Goal: Task Accomplishment & Management: Complete application form

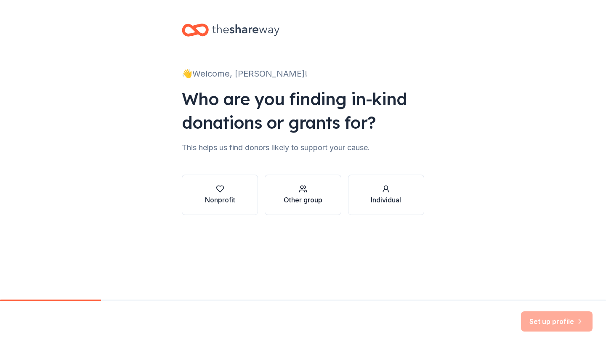
click at [292, 195] on div "Other group" at bounding box center [303, 200] width 39 height 10
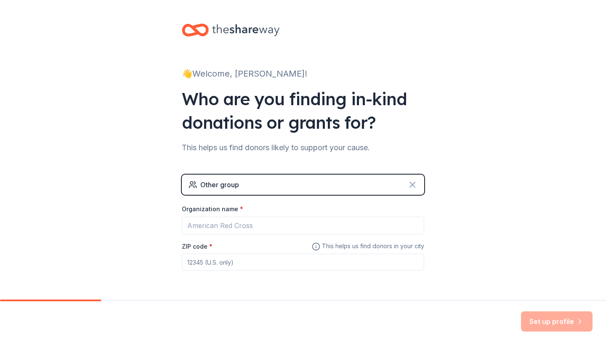
click at [411, 184] on icon at bounding box center [412, 185] width 10 height 10
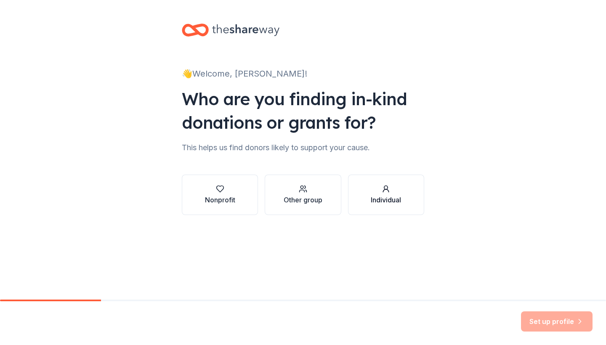
click at [399, 191] on div "button" at bounding box center [386, 189] width 30 height 8
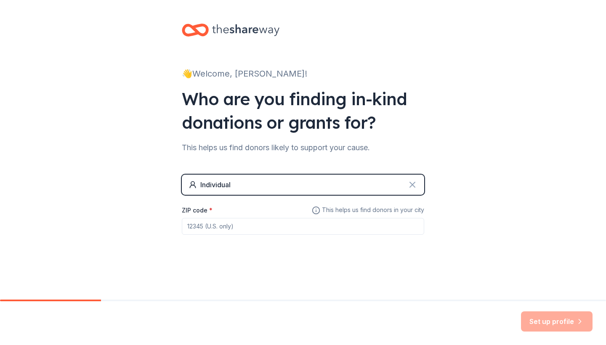
click at [416, 182] on icon at bounding box center [412, 185] width 10 height 10
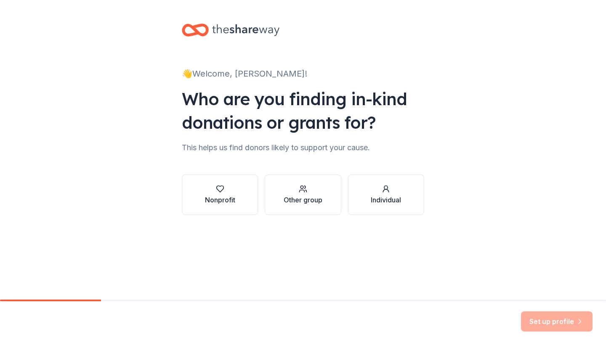
click at [242, 29] on icon at bounding box center [245, 29] width 67 height 17
click at [407, 23] on div at bounding box center [303, 30] width 242 height 20
click at [379, 189] on div "button" at bounding box center [386, 189] width 30 height 8
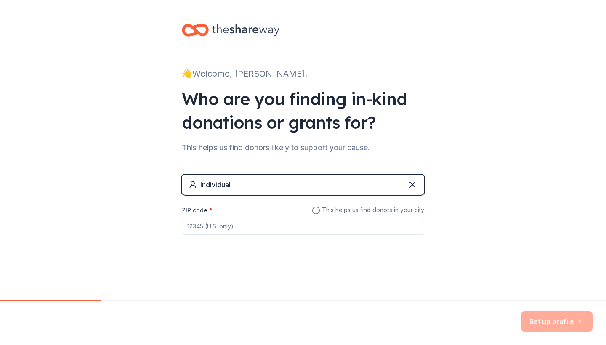
click at [301, 227] on input "ZIP code *" at bounding box center [303, 226] width 242 height 17
click at [301, 227] on input "900" at bounding box center [303, 226] width 242 height 17
type input "900"
click at [426, 177] on div "👋 Welcome, Petra! Who are you finding in-kind donations or grants for? This hel…" at bounding box center [302, 146] width 269 height 292
click at [413, 185] on icon at bounding box center [412, 185] width 10 height 10
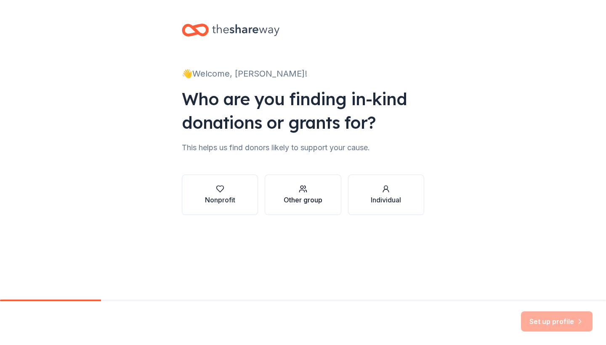
click at [321, 196] on div "Other group" at bounding box center [303, 200] width 39 height 10
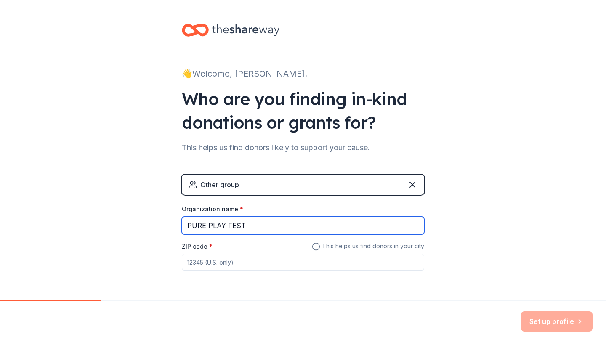
click at [297, 226] on input "PURE PLAY FEST" at bounding box center [303, 226] width 242 height 18
type input "PURE PLAY FEST"
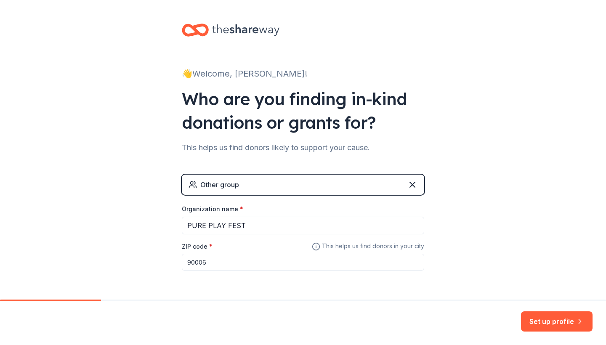
click at [247, 268] on input "90006" at bounding box center [303, 262] width 242 height 17
type input "90006"
click at [249, 273] on div "Other group Organization name * PURE PLAY FEST ZIP code * 90006 This helps us f…" at bounding box center [303, 231] width 242 height 113
click at [541, 321] on button "Set up profile" at bounding box center [557, 321] width 72 height 20
click at [562, 250] on div "👋 Welcome, Petra! Who are you finding in-kind donations or grants for? This hel…" at bounding box center [303, 164] width 606 height 328
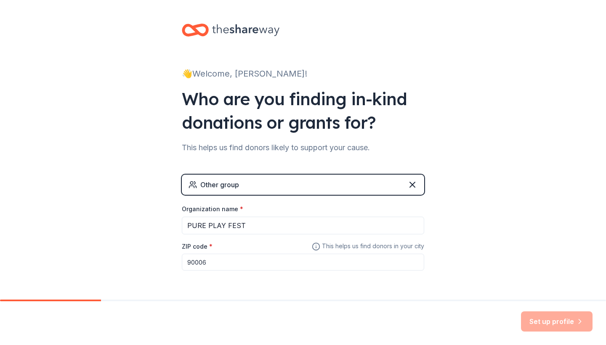
click at [505, 225] on div "👋 Welcome, Petra! Who are you finding in-kind donations or grants for? This hel…" at bounding box center [303, 164] width 606 height 328
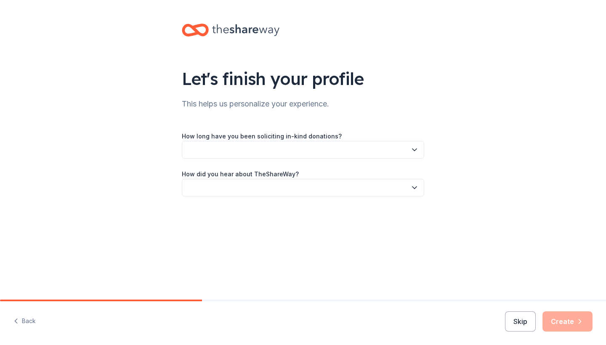
click at [394, 157] on button "button" at bounding box center [303, 150] width 242 height 18
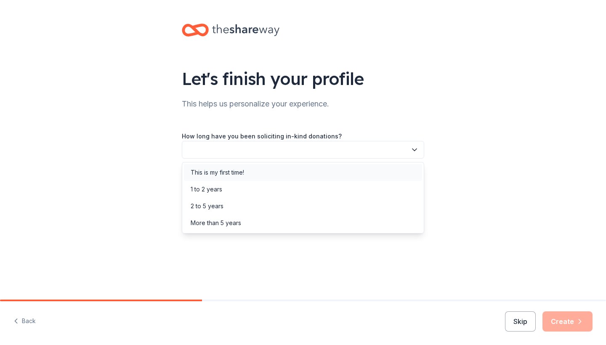
click at [374, 167] on div "This is my first time!" at bounding box center [303, 172] width 238 height 17
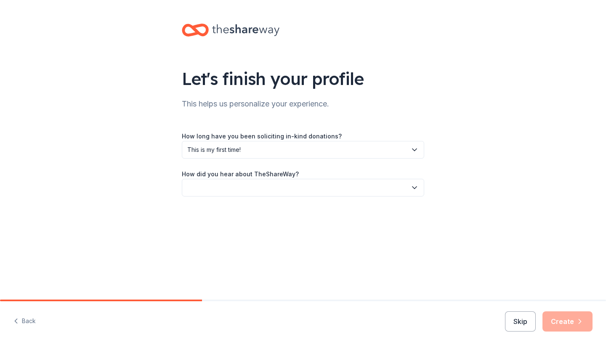
click at [350, 190] on button "button" at bounding box center [303, 188] width 242 height 18
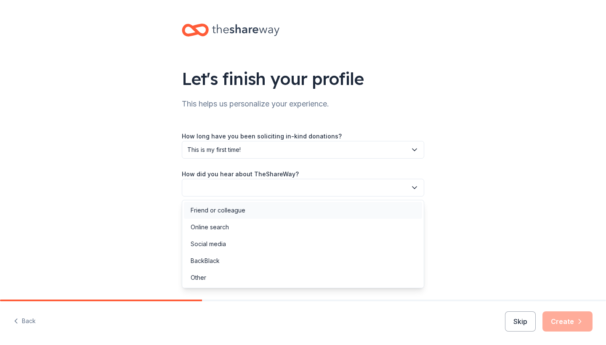
click at [328, 208] on div "Friend or colleague" at bounding box center [303, 210] width 238 height 17
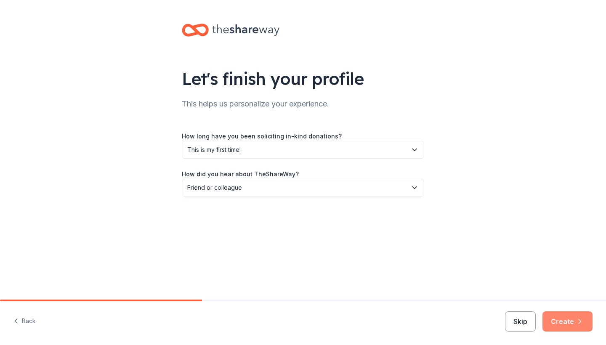
click at [566, 327] on button "Create" at bounding box center [567, 321] width 50 height 20
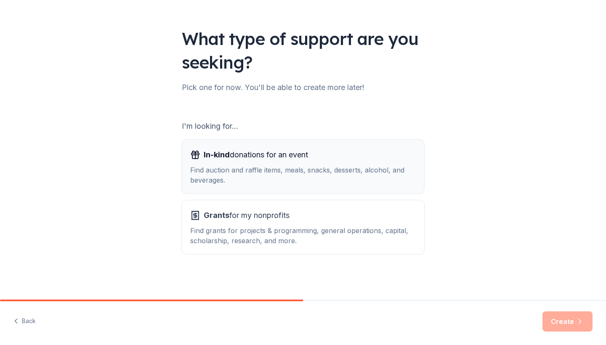
scroll to position [40, 0]
click at [367, 161] on div "In-kind donations for an event" at bounding box center [302, 154] width 225 height 13
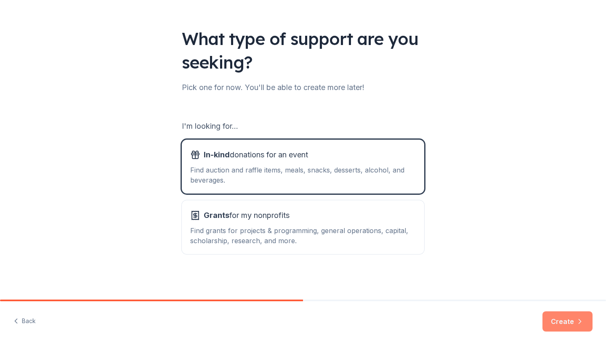
click at [576, 326] on button "Create" at bounding box center [567, 321] width 50 height 20
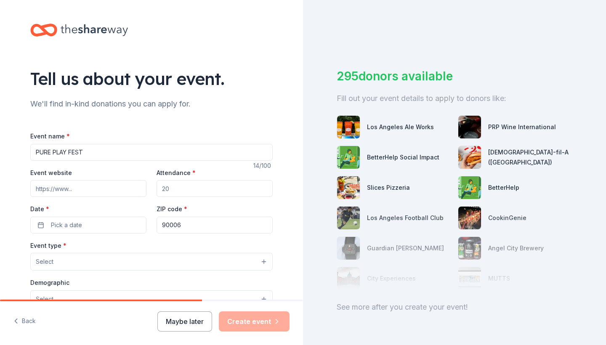
click at [246, 150] on input "PURE PLAY FEST" at bounding box center [151, 152] width 242 height 17
type input "PURE PLAY FEST"
click at [250, 189] on input "Attendance *" at bounding box center [214, 188] width 116 height 17
type input "500"
click at [114, 193] on input "Event website" at bounding box center [88, 188] width 116 height 17
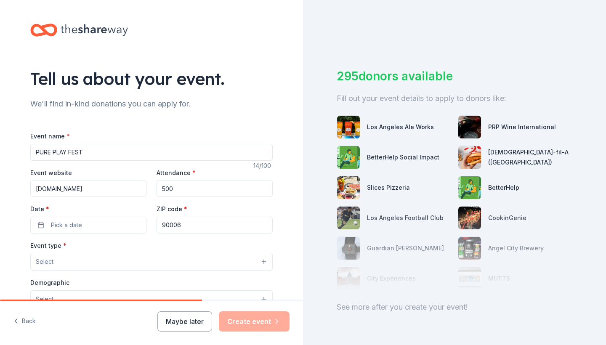
click at [114, 193] on input "[DOMAIN_NAME]" at bounding box center [88, 188] width 116 height 17
type input "[DOMAIN_NAME]"
click at [103, 226] on button "Pick a date" at bounding box center [88, 225] width 116 height 17
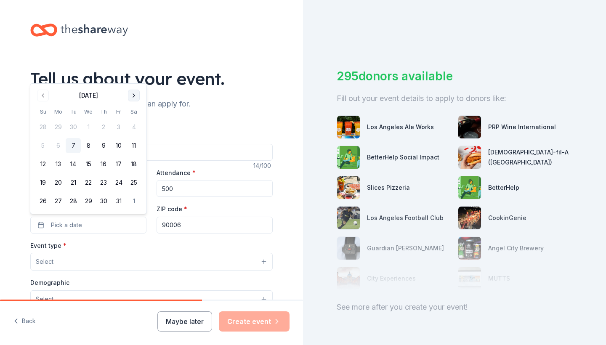
click at [136, 93] on button "Go to next month" at bounding box center [134, 96] width 12 height 12
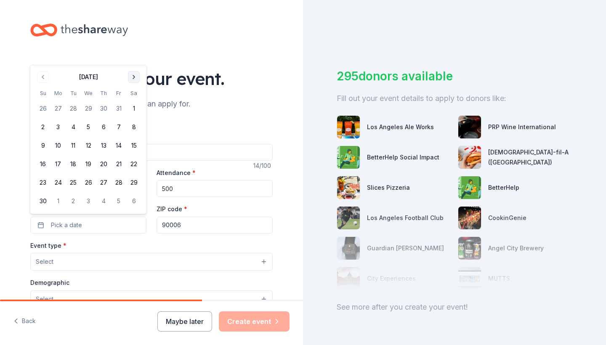
click at [136, 93] on th "Sa" at bounding box center [133, 93] width 15 height 9
click at [136, 78] on button "Go to next month" at bounding box center [134, 77] width 12 height 12
click at [134, 93] on button "Go to next month" at bounding box center [134, 96] width 12 height 12
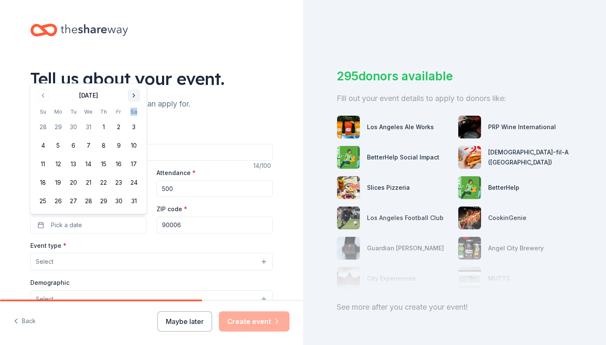
click at [134, 93] on button "Go to next month" at bounding box center [134, 96] width 12 height 12
click at [135, 111] on button "Go to next month" at bounding box center [134, 114] width 12 height 12
click at [134, 93] on button "Go to next month" at bounding box center [134, 96] width 12 height 12
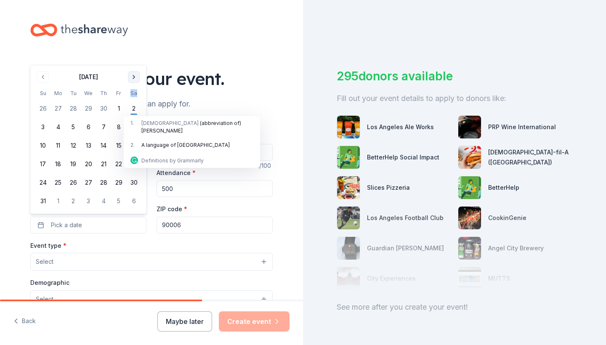
click at [132, 73] on button "Go to next month" at bounding box center [134, 77] width 12 height 12
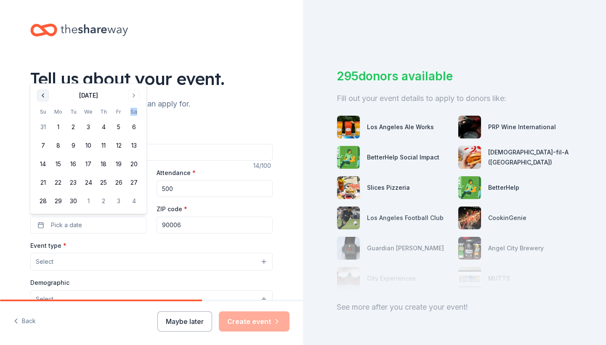
click at [45, 95] on button "Go to previous month" at bounding box center [43, 96] width 12 height 12
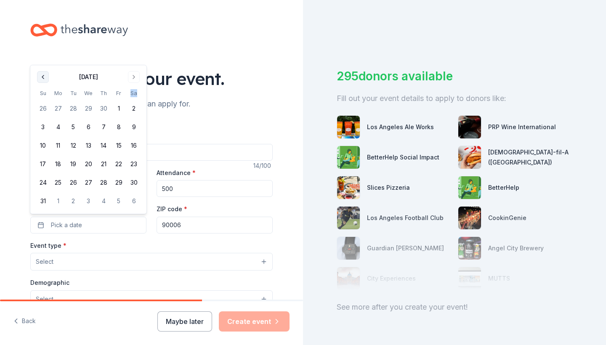
click at [42, 82] on button "Go to previous month" at bounding box center [43, 77] width 12 height 12
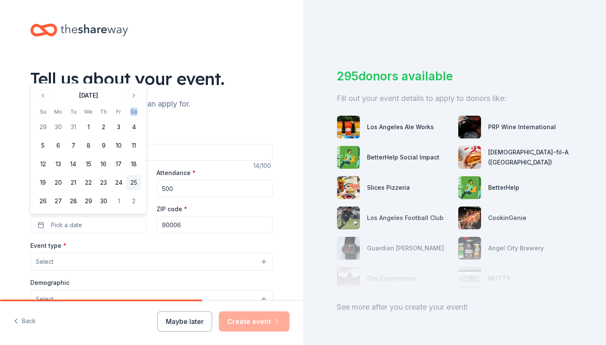
click at [131, 184] on button "25" at bounding box center [133, 182] width 15 height 15
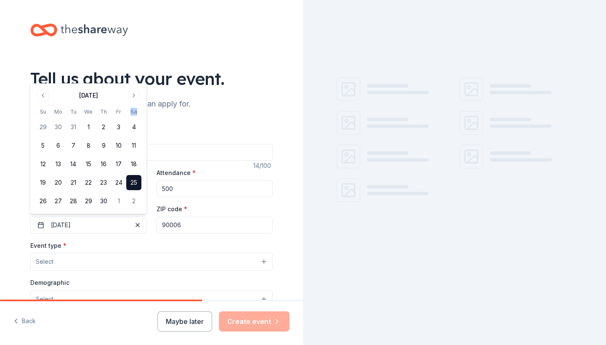
click at [119, 236] on div "Event name * PURE PLAY FEST 14 /100 Event website WWW.PUREPLAYFEST.COM Attendan…" at bounding box center [151, 325] width 242 height 389
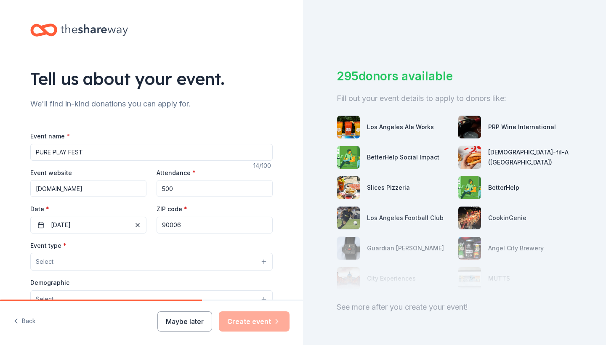
click at [104, 260] on button "Select" at bounding box center [151, 262] width 242 height 18
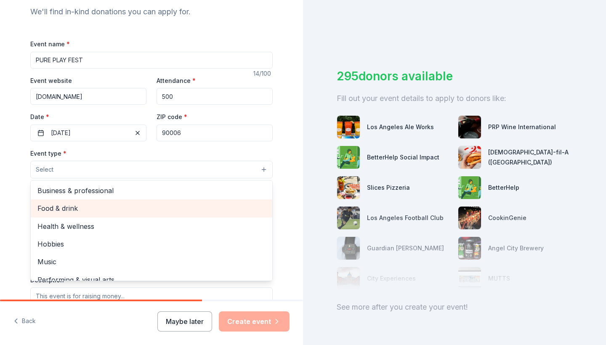
scroll to position [19, 0]
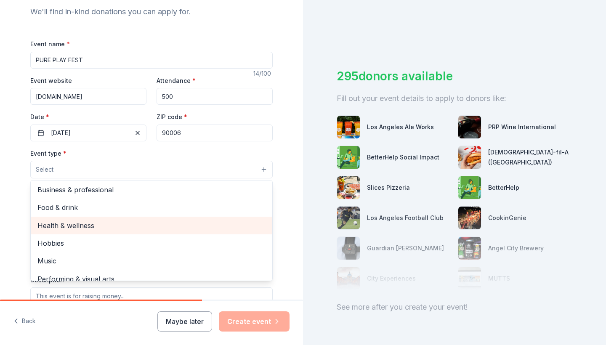
click at [87, 224] on span "Health & wellness" at bounding box center [151, 225] width 228 height 11
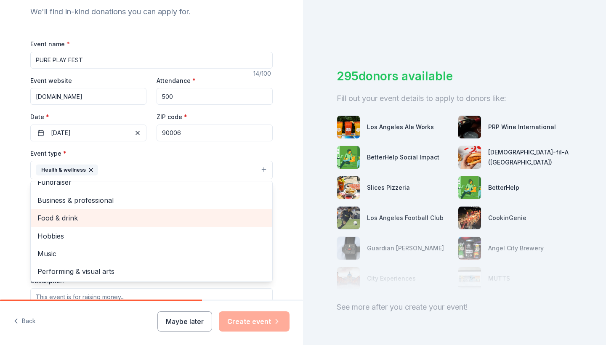
scroll to position [9, 0]
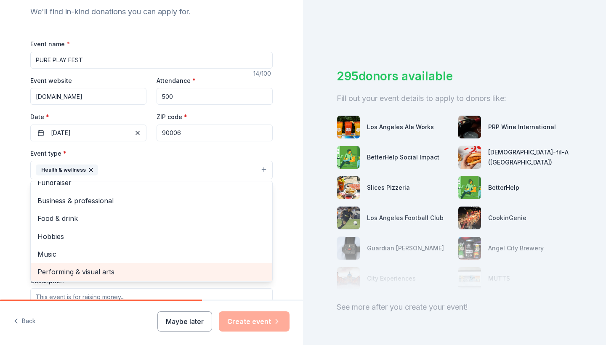
click at [77, 274] on span "Performing & visual arts" at bounding box center [151, 271] width 228 height 11
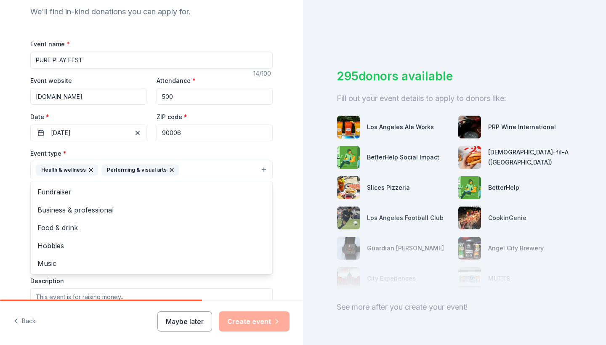
scroll to position [0, 0]
click at [80, 262] on span "Music" at bounding box center [151, 263] width 228 height 11
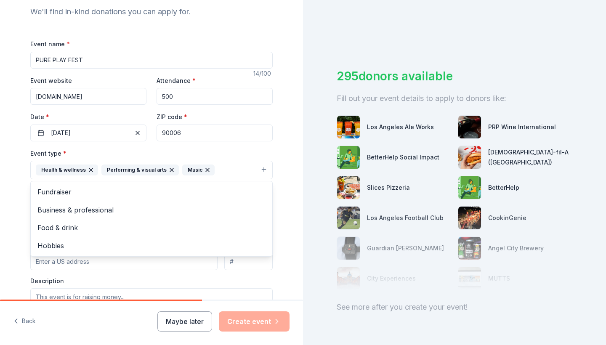
click at [23, 231] on div "Tell us about your event. We'll find in-kind donations you can apply for. Event…" at bounding box center [151, 188] width 269 height 561
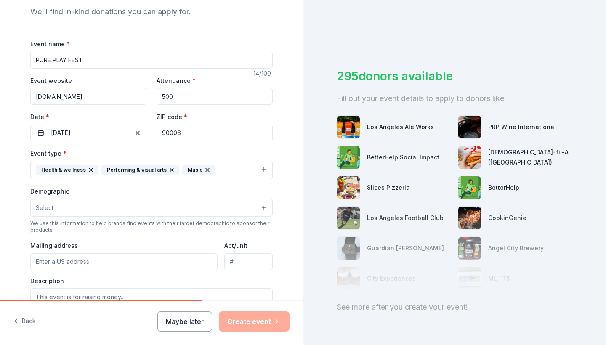
click at [56, 204] on button "Select" at bounding box center [151, 208] width 242 height 18
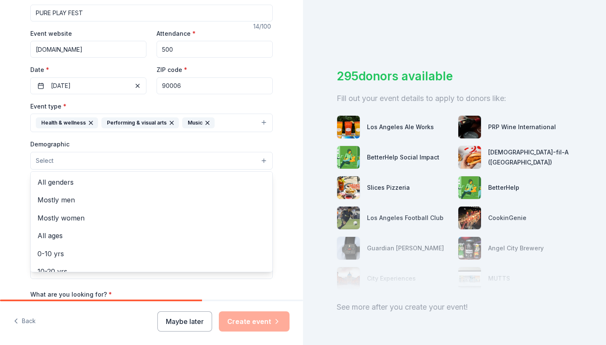
scroll to position [141, 0]
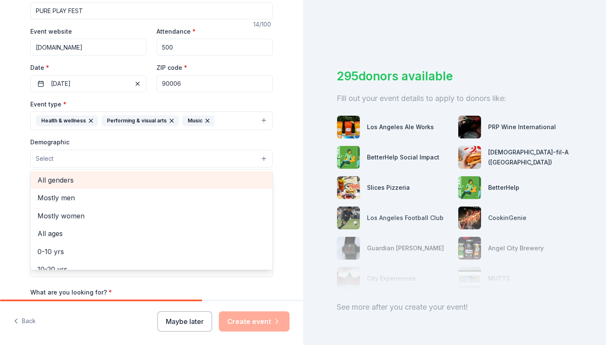
click at [59, 181] on span "All genders" at bounding box center [151, 180] width 228 height 11
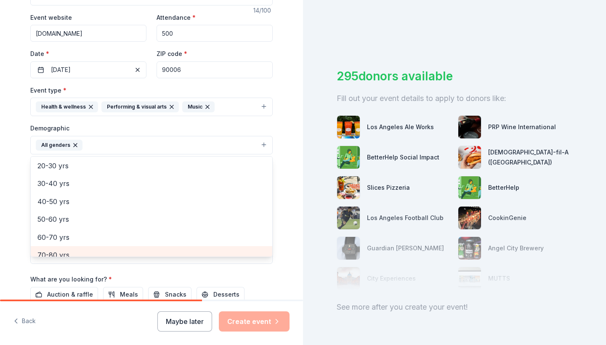
scroll to position [27, 0]
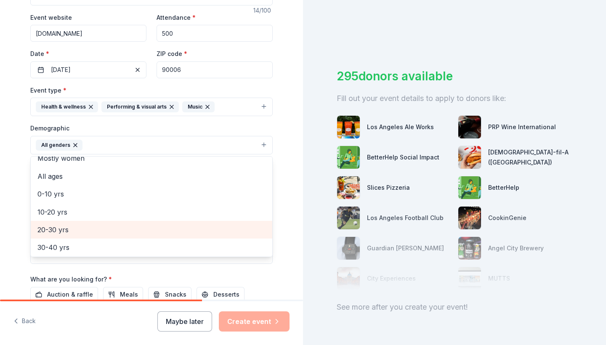
click at [77, 224] on span "20-30 yrs" at bounding box center [151, 229] width 228 height 11
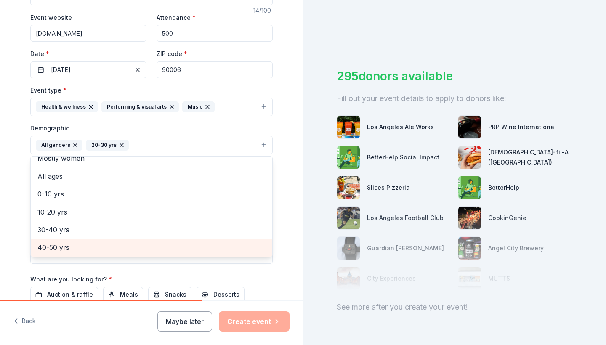
click at [77, 243] on span "40-50 yrs" at bounding box center [151, 247] width 228 height 11
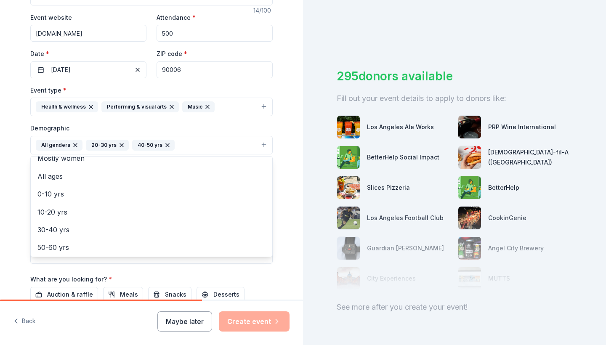
click at [23, 202] on div "Tell us about your event. We'll find in-kind donations you can apply for. Event…" at bounding box center [151, 126] width 269 height 562
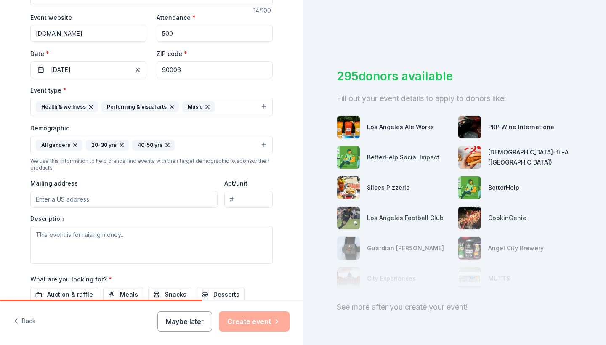
drag, startPoint x: 23, startPoint y: 202, endPoint x: 37, endPoint y: 202, distance: 13.5
click at [37, 202] on div "Tell us about your event. We'll find in-kind donations you can apply for. Event…" at bounding box center [151, 126] width 269 height 562
click at [18, 212] on div "Tell us about your event. We'll find in-kind donations you can apply for. Event…" at bounding box center [151, 126] width 269 height 562
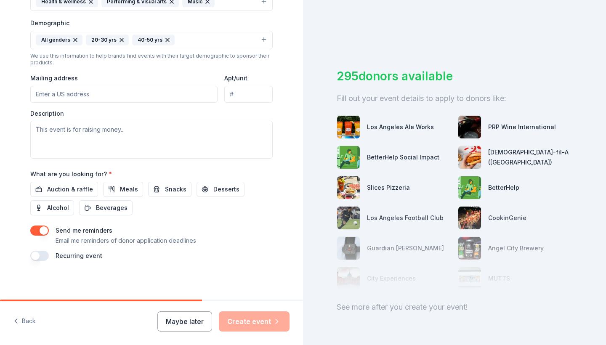
scroll to position [260, 0]
click at [59, 204] on span "Alcohol" at bounding box center [58, 208] width 22 height 10
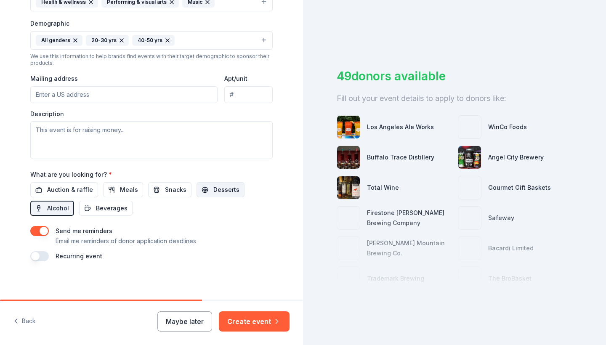
click at [219, 185] on span "Desserts" at bounding box center [226, 190] width 26 height 10
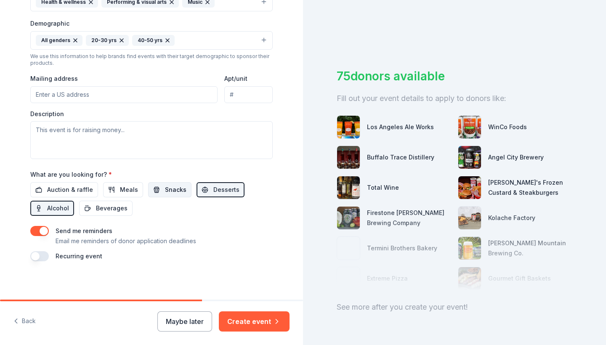
click at [182, 186] on button "Snacks" at bounding box center [169, 189] width 43 height 15
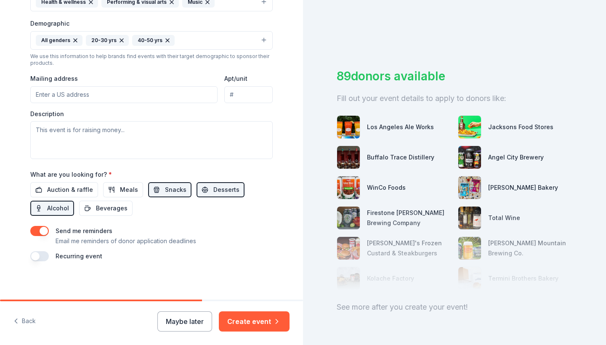
scroll to position [0, 0]
click at [237, 330] on button "Create event" at bounding box center [254, 321] width 71 height 20
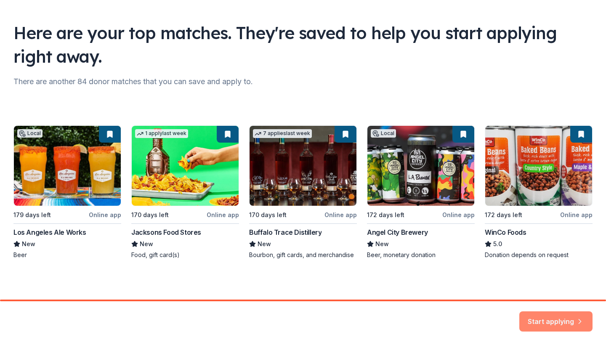
click at [526, 318] on button "Start applying" at bounding box center [555, 316] width 73 height 20
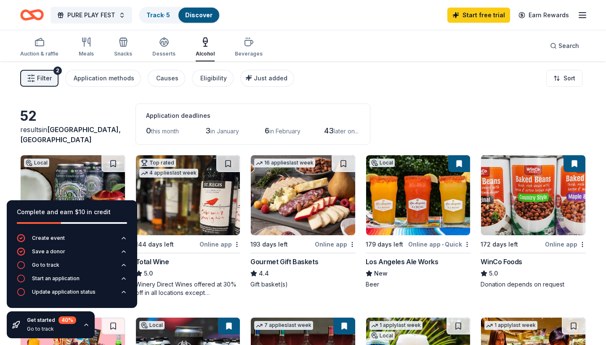
click at [317, 83] on div "Filter 2 Application methods Causes Eligibility Just added Sort" at bounding box center [303, 78] width 606 height 34
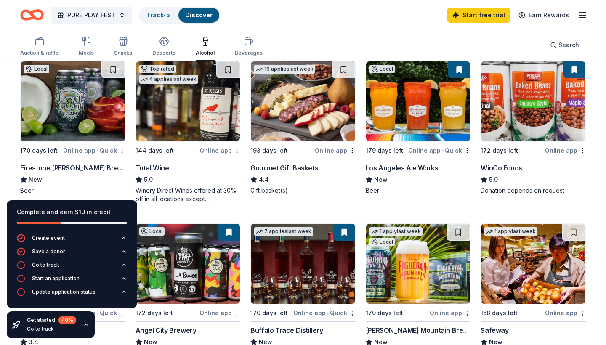
scroll to position [96, 0]
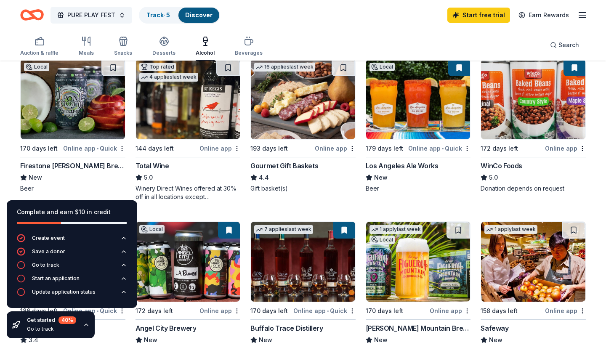
click at [80, 326] on div "Get started 40 % Go to track" at bounding box center [51, 324] width 88 height 27
click at [85, 325] on icon "button" at bounding box center [86, 324] width 7 height 7
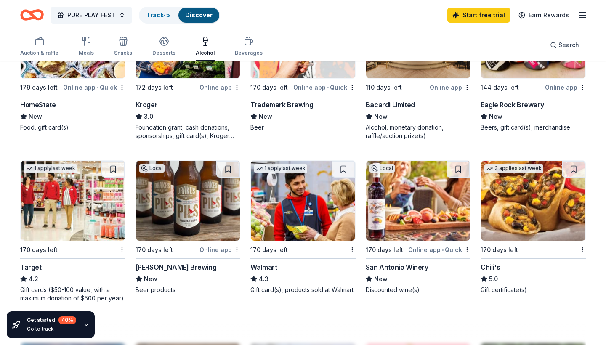
scroll to position [483, 0]
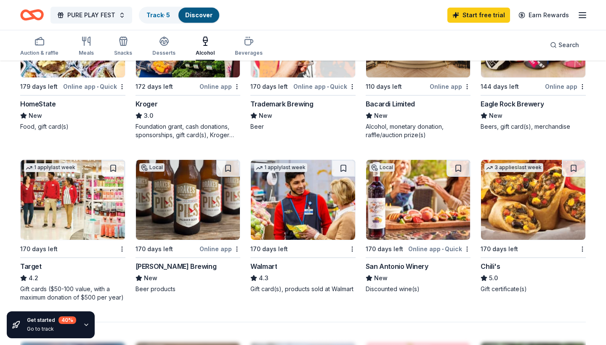
click at [9, 268] on div "52 results in Los Angeles, CA Application deadlines 0 this month 3 in January 6…" at bounding box center [303, 119] width 606 height 1080
click at [8, 251] on div "52 results in Los Angeles, CA Application deadlines 0 this month 3 in January 6…" at bounding box center [303, 119] width 606 height 1080
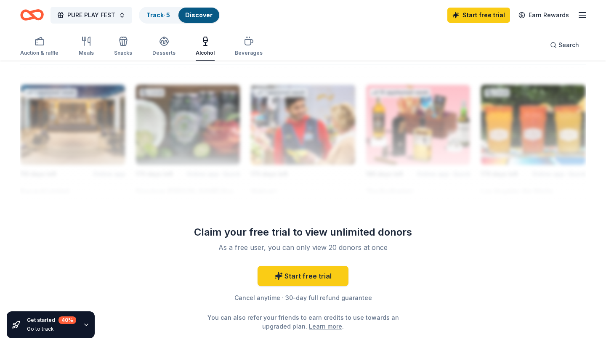
scroll to position [743, 0]
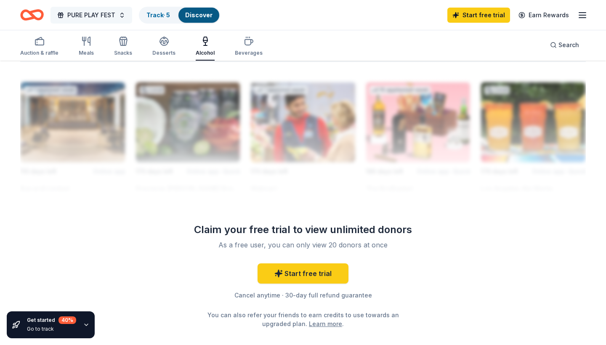
click at [112, 18] on span "PURE PLAY FEST" at bounding box center [91, 15] width 48 height 10
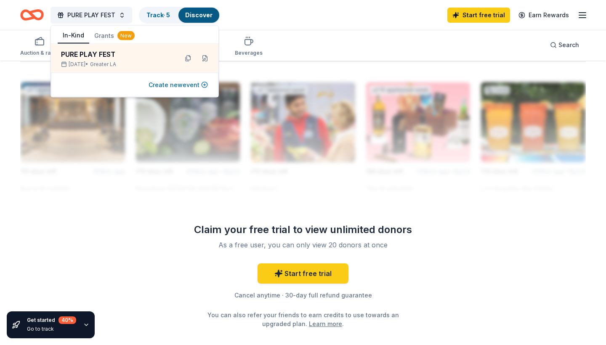
click at [157, 85] on button "Create new event" at bounding box center [177, 85] width 59 height 10
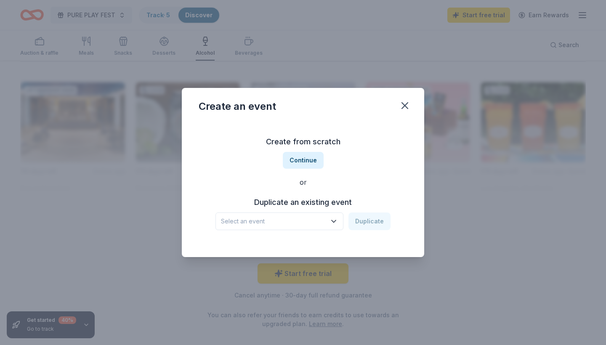
click at [275, 227] on button "Select an event" at bounding box center [279, 221] width 128 height 18
click at [284, 222] on span "Select an event" at bounding box center [273, 221] width 105 height 10
click at [296, 158] on button "Continue" at bounding box center [303, 160] width 41 height 17
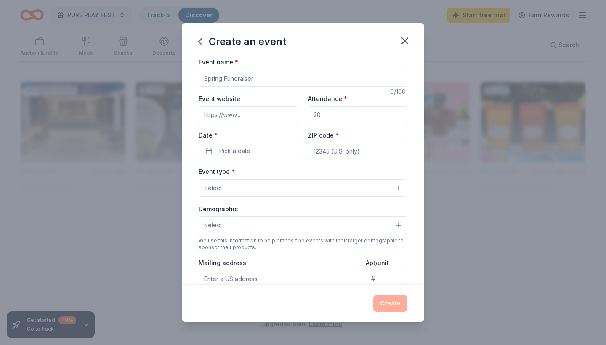
click at [289, 75] on input "Event name *" at bounding box center [303, 78] width 209 height 17
click at [405, 40] on icon "button" at bounding box center [405, 41] width 6 height 6
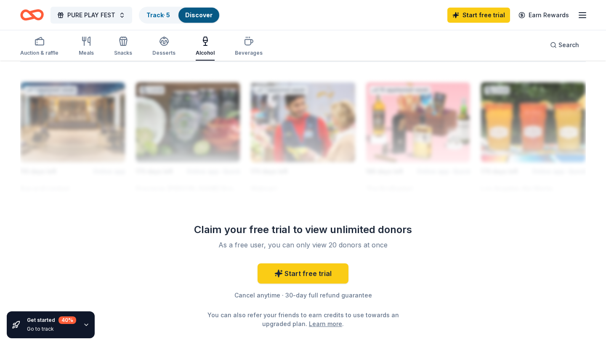
scroll to position [726, 0]
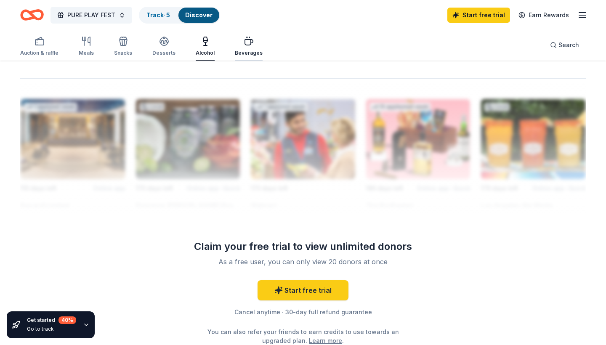
click at [252, 49] on div "Beverages" at bounding box center [249, 46] width 28 height 20
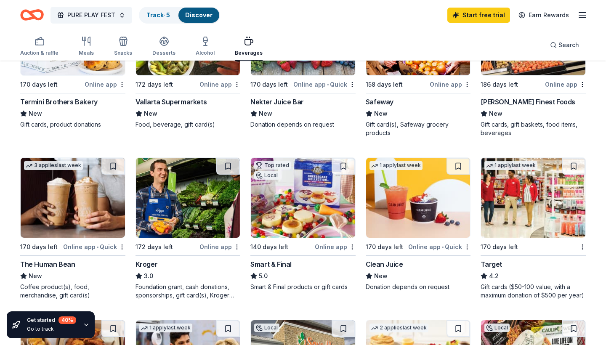
scroll to position [320, 0]
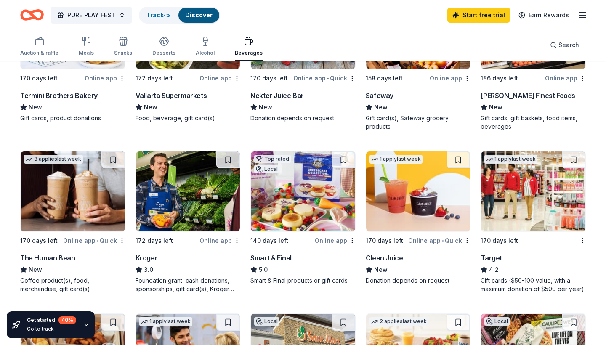
click at [127, 226] on div "Local 179 days left Online app • Quick HomeState New Food, gift card(s) 172 day…" at bounding box center [302, 141] width 565 height 612
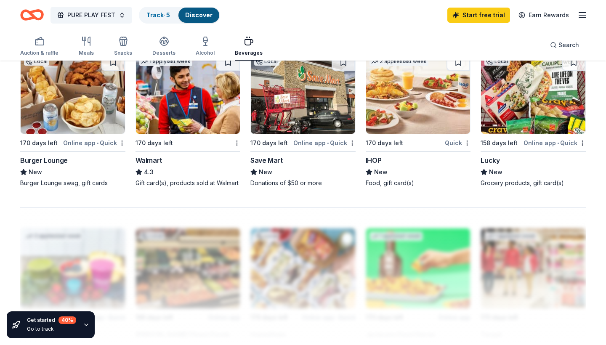
scroll to position [583, 0]
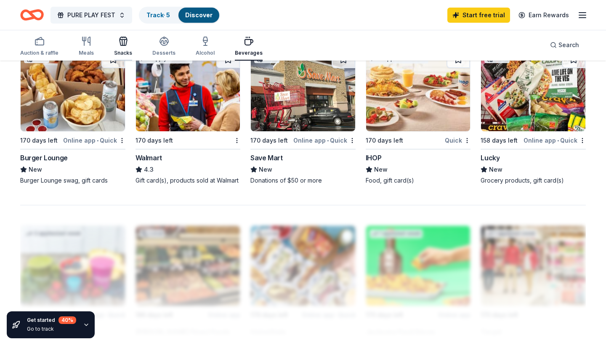
click at [125, 44] on icon "button" at bounding box center [123, 41] width 10 height 10
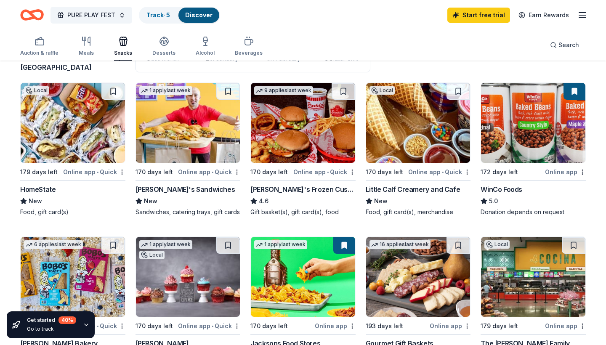
scroll to position [74, 0]
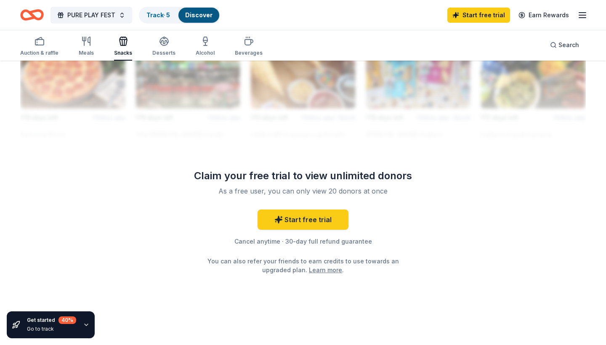
scroll to position [780, 0]
click at [270, 218] on link "Start free trial" at bounding box center [302, 219] width 91 height 20
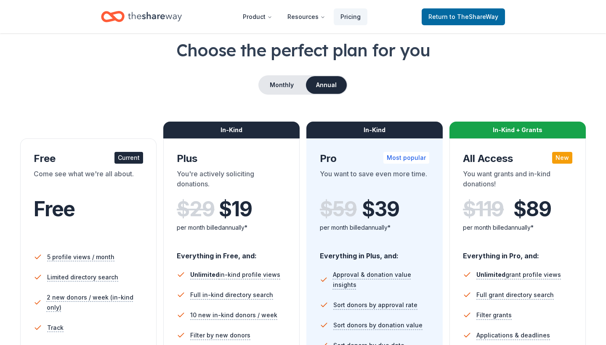
scroll to position [42, 0]
click at [294, 84] on button "Monthly" at bounding box center [281, 85] width 45 height 18
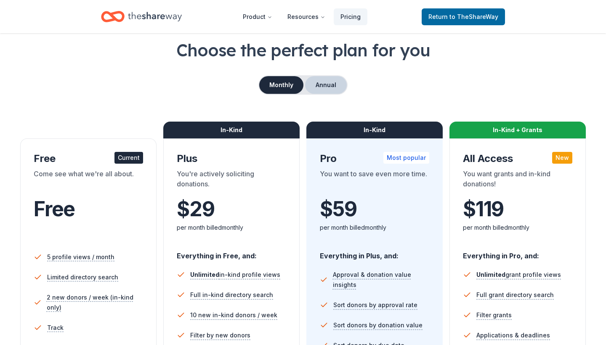
click at [319, 85] on button "Annual" at bounding box center [326, 85] width 42 height 18
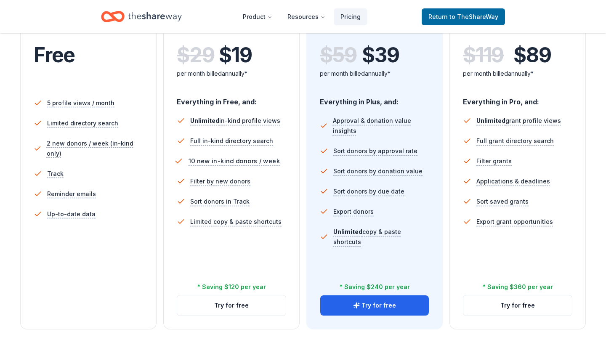
scroll to position [197, 0]
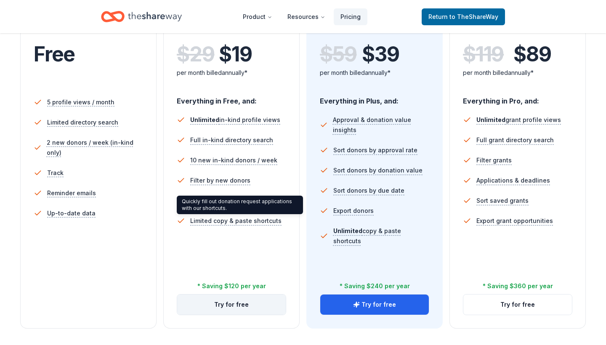
click at [198, 307] on button "Try for free" at bounding box center [231, 304] width 109 height 20
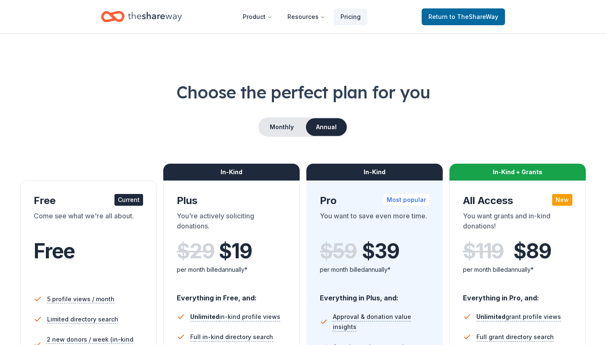
click at [97, 108] on div "Choose the perfect plan for you Monthly Annual Free Current Come see what we're…" at bounding box center [302, 302] width 565 height 445
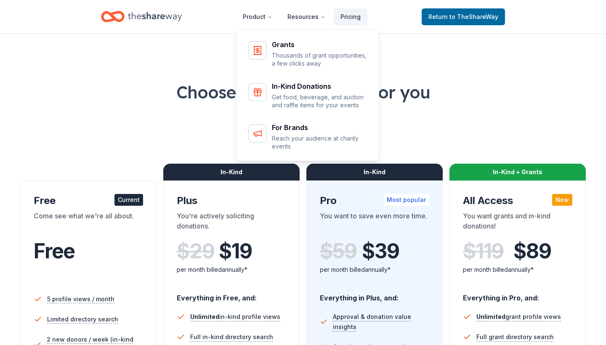
click at [196, 105] on div "Choose the perfect plan for you Monthly Annual Free Current Come see what we're…" at bounding box center [302, 302] width 565 height 445
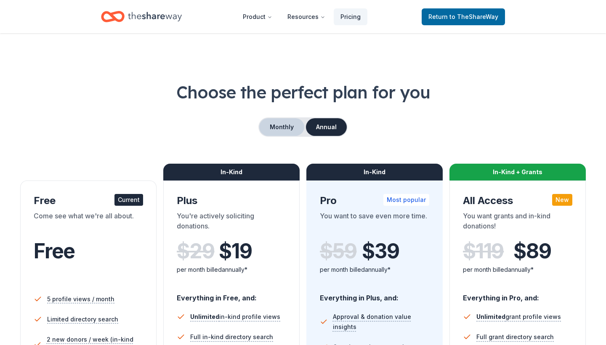
click at [277, 121] on button "Monthly" at bounding box center [281, 127] width 45 height 18
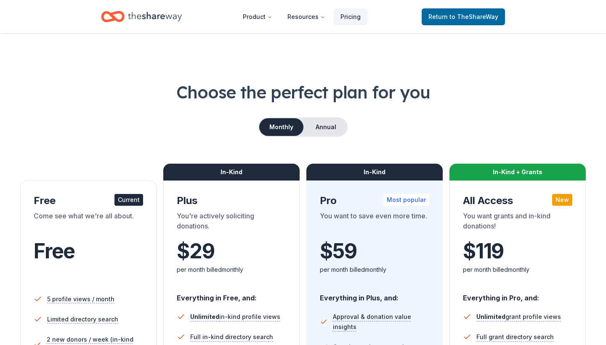
click at [142, 141] on div "Choose the perfect plan for you Monthly Annual Free Current Come see what we're…" at bounding box center [302, 302] width 565 height 445
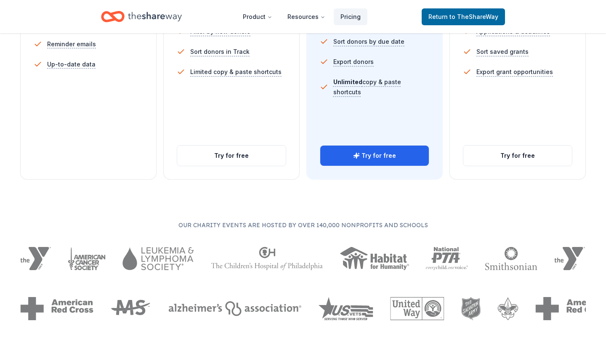
scroll to position [344, 0]
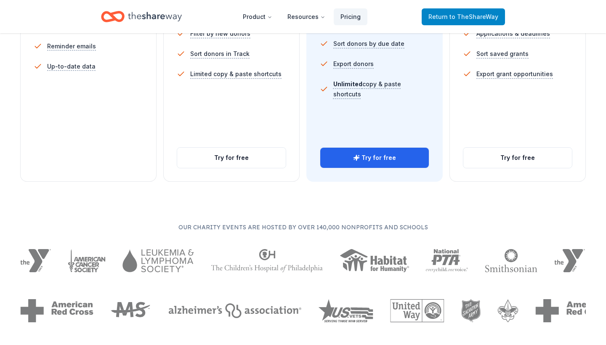
click at [464, 18] on span "to TheShareWay" at bounding box center [473, 16] width 49 height 7
click at [449, 15] on span "Return to TheShareWay" at bounding box center [463, 17] width 70 height 10
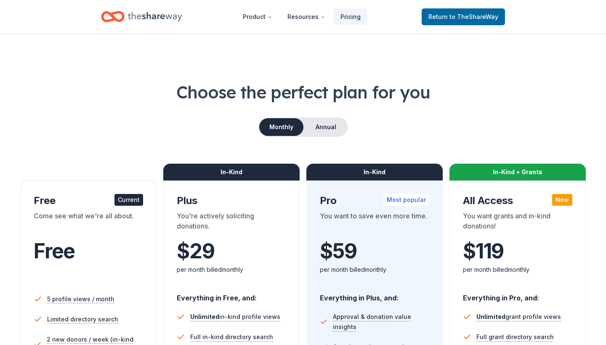
scroll to position [0, 0]
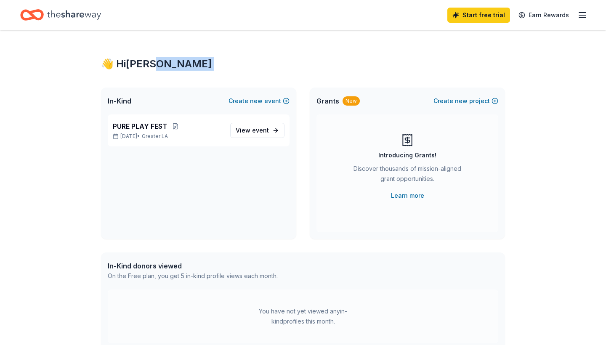
drag, startPoint x: 166, startPoint y: 75, endPoint x: 206, endPoint y: 62, distance: 42.2
click at [206, 62] on div "👋 Hi Petra In-Kind Create new event PURE PLAY FEST Apr 25, 2026 • Greater LA Vi…" at bounding box center [302, 267] width 431 height 475
click at [259, 57] on div "👋 Hi Petra" at bounding box center [303, 63] width 404 height 13
click at [465, 98] on span "new" at bounding box center [461, 101] width 13 height 10
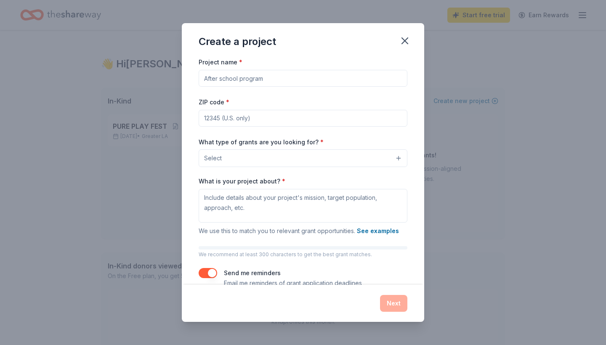
click at [318, 69] on div "Project name *" at bounding box center [303, 72] width 209 height 30
click at [314, 87] on div "Project name * ZIP code * What type of grants are you looking for? * Select Wha…" at bounding box center [303, 172] width 209 height 231
click at [309, 82] on input "Project name *" at bounding box center [303, 78] width 209 height 17
click at [304, 82] on input "pure play fest" at bounding box center [303, 78] width 209 height 17
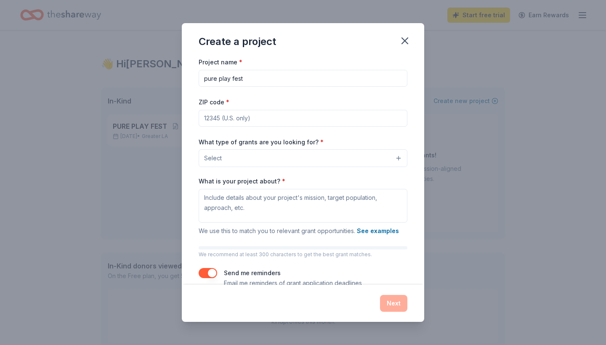
drag, startPoint x: 304, startPoint y: 82, endPoint x: 289, endPoint y: 118, distance: 38.8
click at [289, 118] on div "Project name * pure play fest ZIP code * What type of grants are you looking fo…" at bounding box center [303, 172] width 209 height 231
type input "pure play fest"
click at [289, 118] on input "ZIP code *" at bounding box center [303, 118] width 209 height 17
click at [289, 125] on input "90006" at bounding box center [303, 118] width 209 height 17
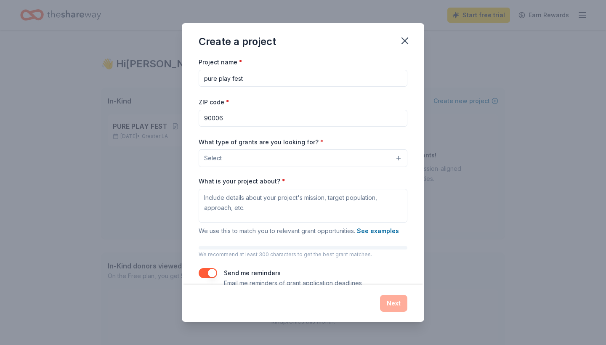
type input "90006"
click at [272, 154] on button "Select" at bounding box center [303, 158] width 209 height 18
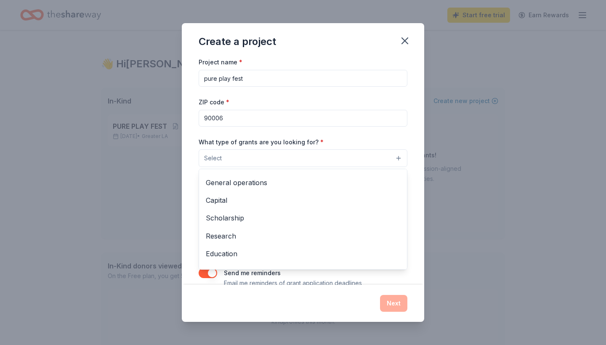
scroll to position [13, 0]
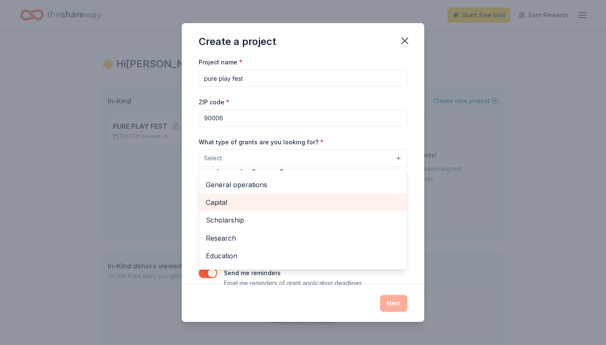
click at [253, 194] on div "Capital" at bounding box center [303, 203] width 208 height 18
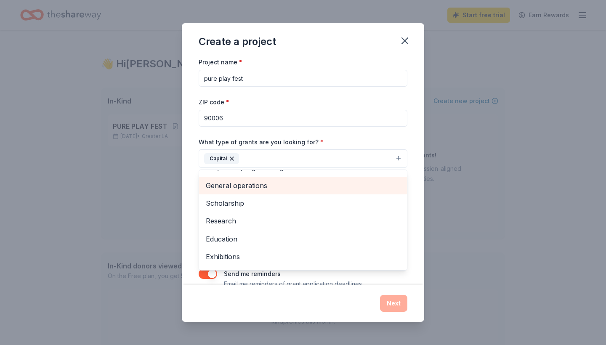
click at [263, 186] on span "General operations" at bounding box center [303, 185] width 194 height 11
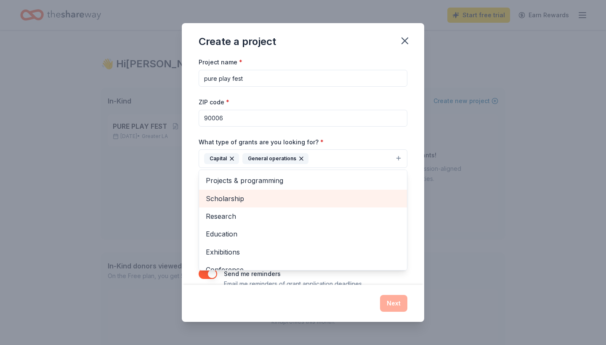
scroll to position [0, 0]
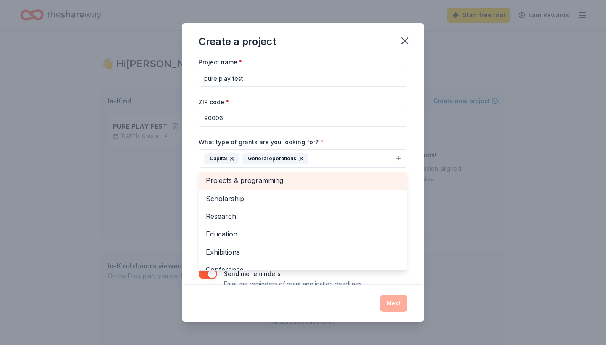
click at [264, 180] on span "Projects & programming" at bounding box center [303, 180] width 194 height 11
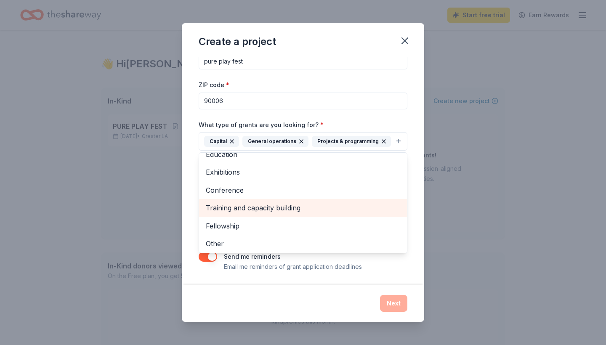
scroll to position [17, 0]
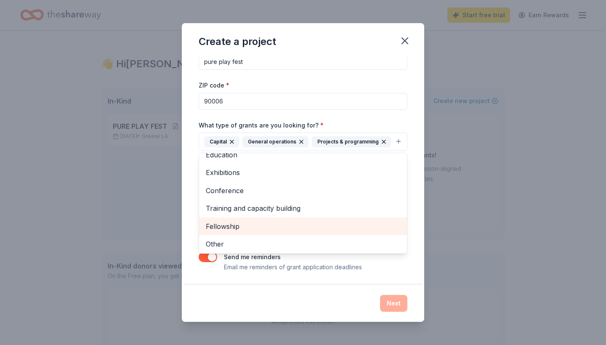
click at [249, 225] on span "Fellowship" at bounding box center [303, 226] width 194 height 11
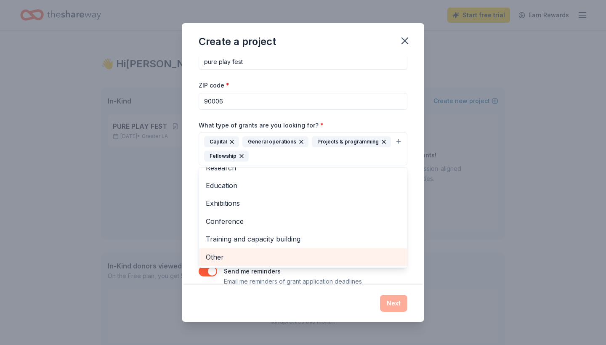
scroll to position [27, 0]
click at [255, 263] on div "Other" at bounding box center [303, 258] width 208 height 18
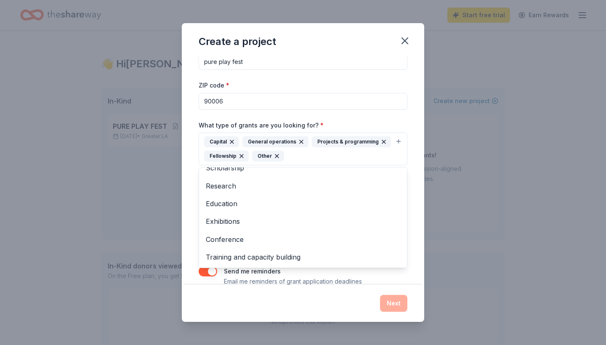
scroll to position [9, 0]
click at [197, 294] on div "Create a project Project name * pure play fest ZIP code * 90006 What type of gr…" at bounding box center [303, 172] width 242 height 298
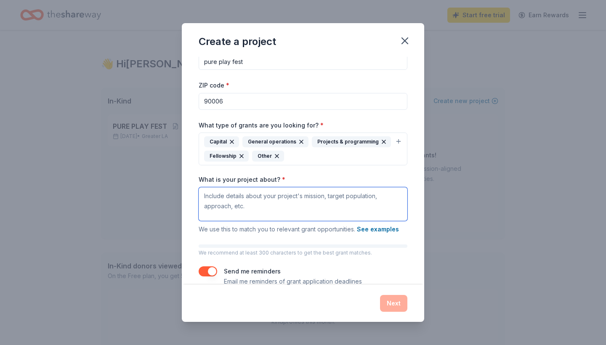
click at [262, 199] on textarea "What is your project about? *" at bounding box center [303, 204] width 209 height 34
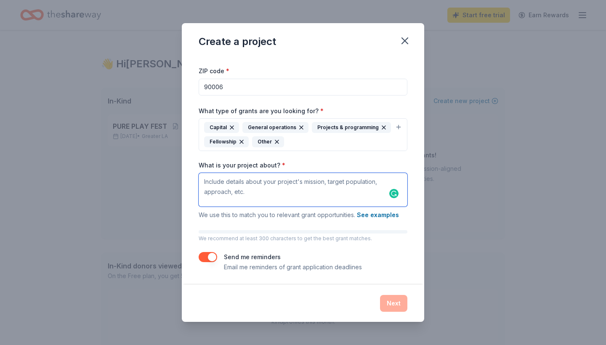
scroll to position [0, 0]
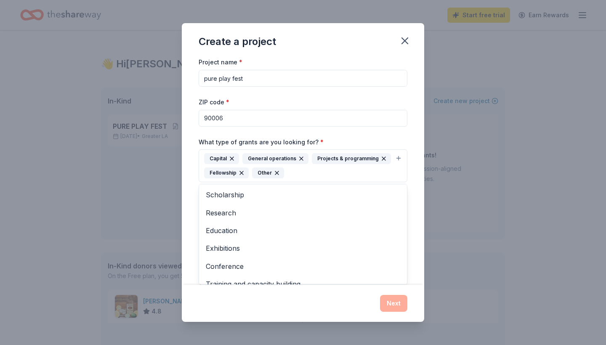
drag, startPoint x: 279, startPoint y: 162, endPoint x: 362, endPoint y: 117, distance: 94.5
click at [362, 117] on div "Project name * pure play fest ZIP code * 90006 What type of grants are you look…" at bounding box center [303, 180] width 209 height 246
click at [369, 101] on div "Project name * pure play fest ZIP code * 90006 What type of grants are you look…" at bounding box center [303, 180] width 209 height 246
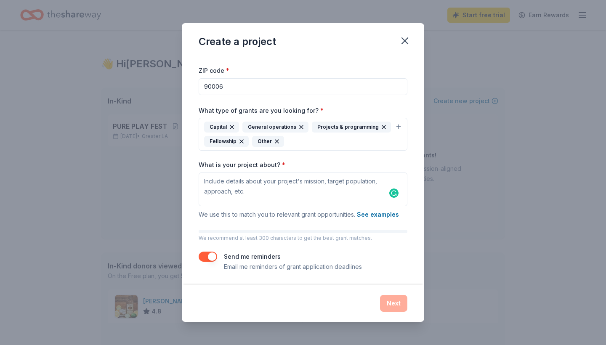
scroll to position [31, 0]
click at [338, 180] on textarea "What is your project about? *" at bounding box center [303, 190] width 209 height 34
click at [265, 161] on label "What is your project about? *" at bounding box center [242, 165] width 87 height 8
click at [265, 173] on textarea "What is your project about? *" at bounding box center [303, 190] width 209 height 34
click at [255, 165] on label "What is your project about? *" at bounding box center [242, 165] width 87 height 8
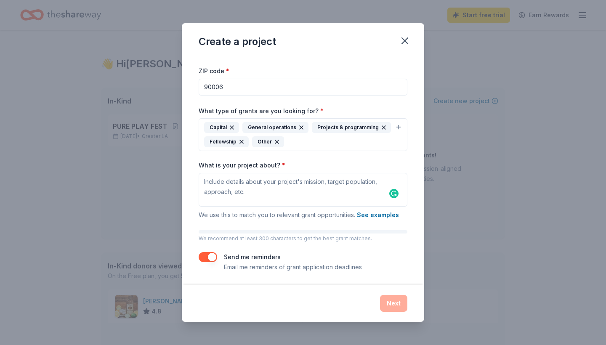
click at [255, 173] on textarea "What is your project about? *" at bounding box center [303, 190] width 209 height 34
click at [255, 165] on label "What is your project about? *" at bounding box center [242, 165] width 87 height 8
click at [255, 173] on textarea "What is your project about? *" at bounding box center [303, 190] width 209 height 34
click at [255, 165] on label "What is your project about? *" at bounding box center [242, 165] width 87 height 8
click at [255, 173] on textarea "What is your project about? *" at bounding box center [303, 190] width 209 height 34
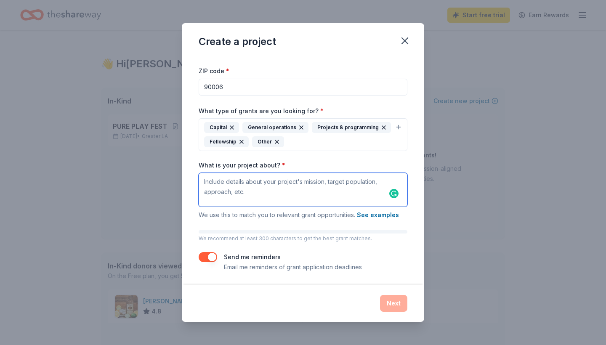
click at [315, 182] on textarea "What is your project about? *" at bounding box center [303, 190] width 209 height 34
paste textarea "Pure Play Fest is a wellness and lifestyle festival created for young adults wh…"
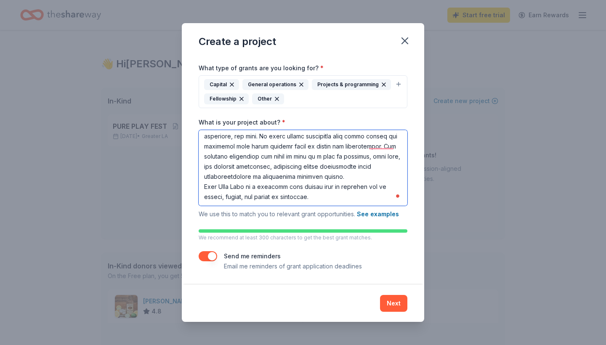
scroll to position [73, 0]
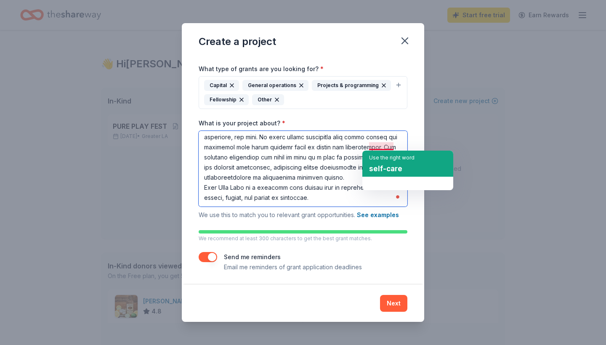
click at [379, 168] on span "self-care" at bounding box center [385, 168] width 33 height 8
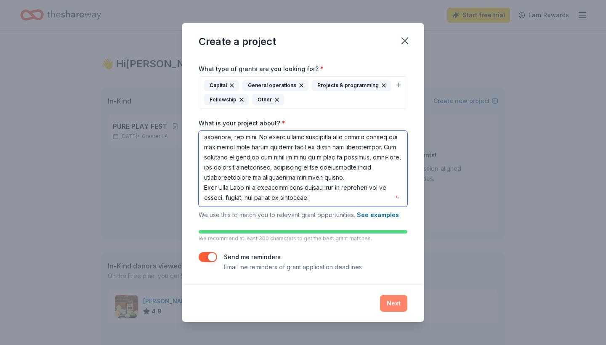
type textarea "Pure Play Fest is a wellness and lifestyle festival created for young adults wh…"
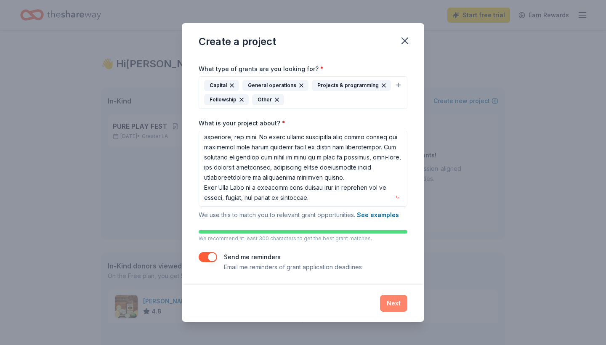
click at [387, 302] on button "Next" at bounding box center [393, 303] width 27 height 17
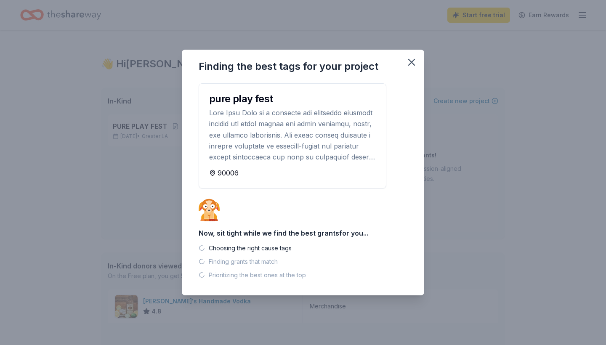
scroll to position [0, 0]
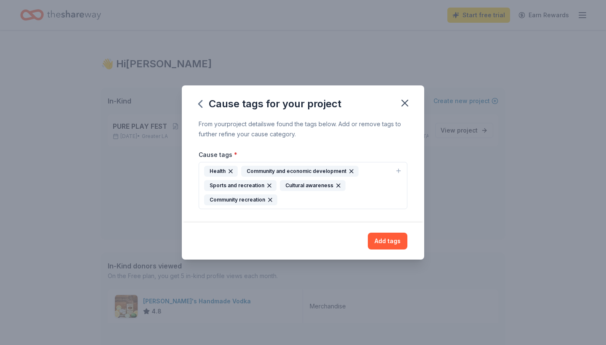
click at [337, 203] on div "Health Community and economic development Sports and recreation Cultural awaren…" at bounding box center [298, 186] width 188 height 40
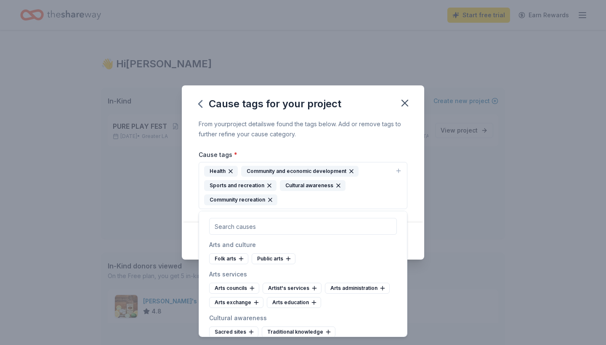
click at [337, 203] on div "Health Community and economic development Sports and recreation Cultural awaren…" at bounding box center [298, 186] width 188 height 40
click at [409, 210] on div "From your project details we found the tags below. Add or remove tags to furthe…" at bounding box center [303, 171] width 242 height 104
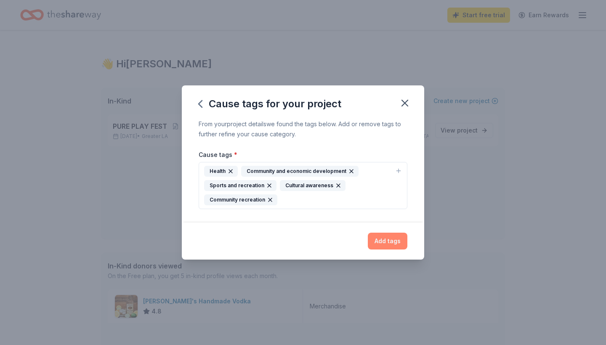
click at [398, 243] on button "Add tags" at bounding box center [388, 241] width 40 height 17
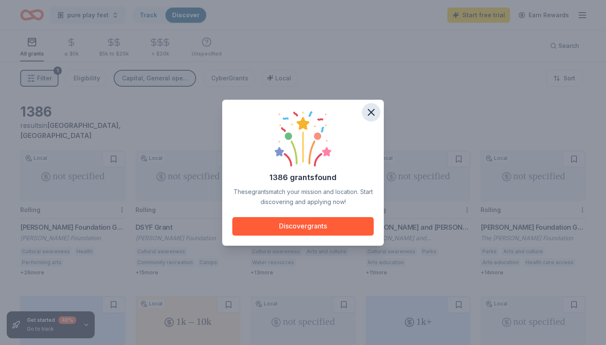
click at [373, 114] on icon "button" at bounding box center [371, 112] width 6 height 6
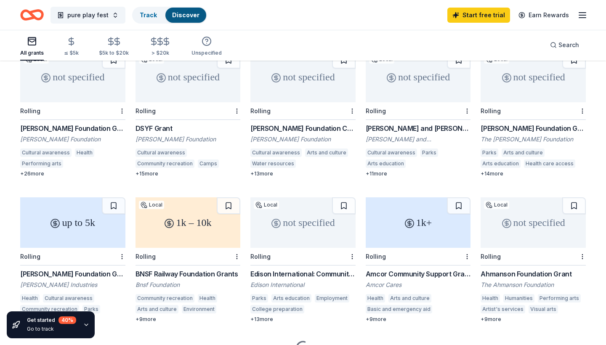
scroll to position [108, 0]
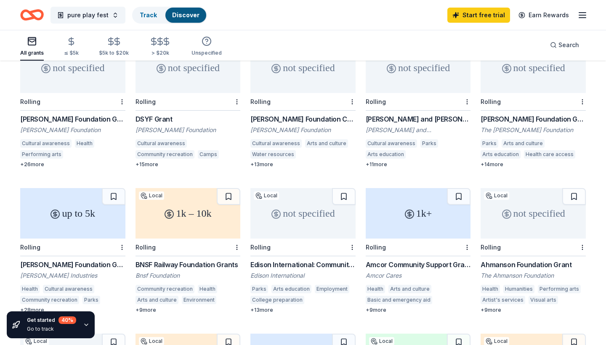
click at [89, 260] on div "Ensign-Bickford Foundation Grant" at bounding box center [72, 265] width 105 height 10
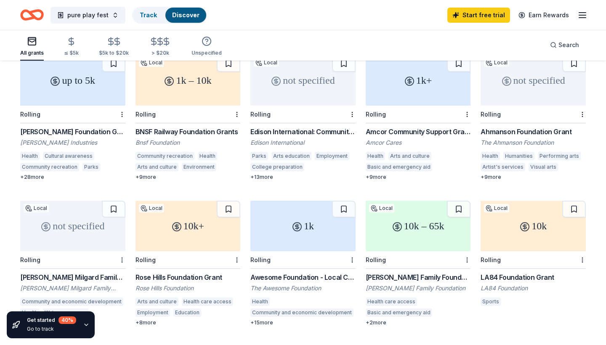
scroll to position [241, 0]
click at [105, 15] on span "pure play fest" at bounding box center [87, 15] width 41 height 10
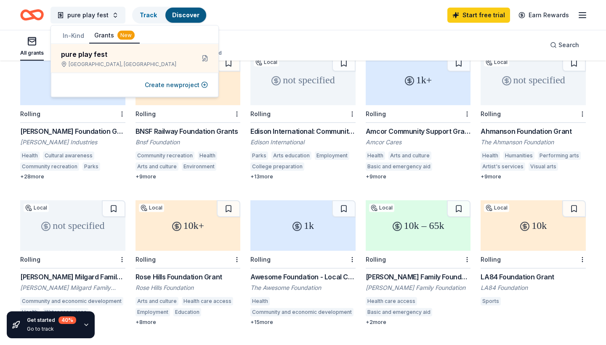
click at [77, 32] on button "In-Kind" at bounding box center [74, 35] width 32 height 15
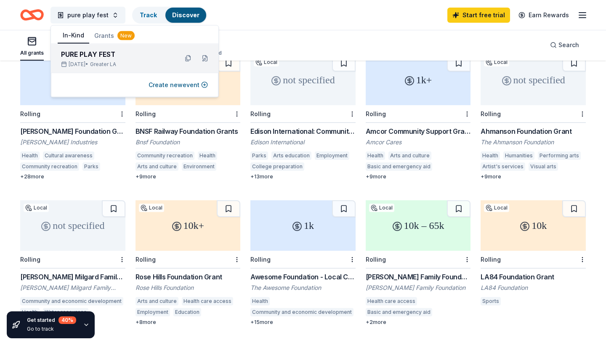
click at [140, 62] on div "Apr 25, 2026 • Greater LA" at bounding box center [116, 64] width 110 height 7
click at [207, 58] on button at bounding box center [204, 58] width 13 height 13
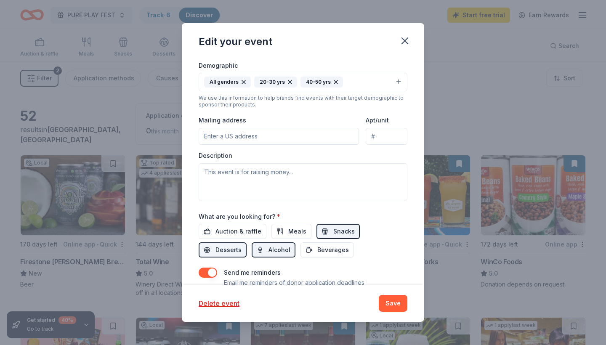
scroll to position [226, 0]
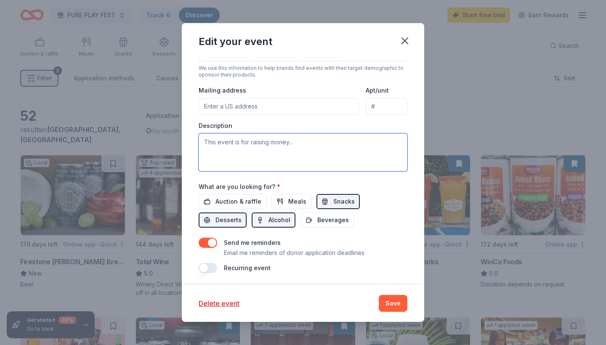
click at [252, 137] on textarea at bounding box center [303, 152] width 209 height 38
paste textarea "Pure Play Fest is a wellness and lifestyle festival created for young adults wh…"
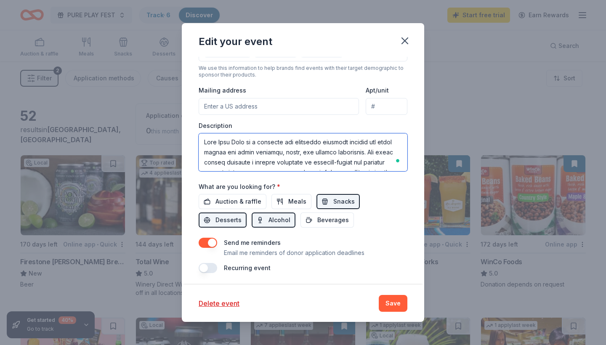
scroll to position [172, 0]
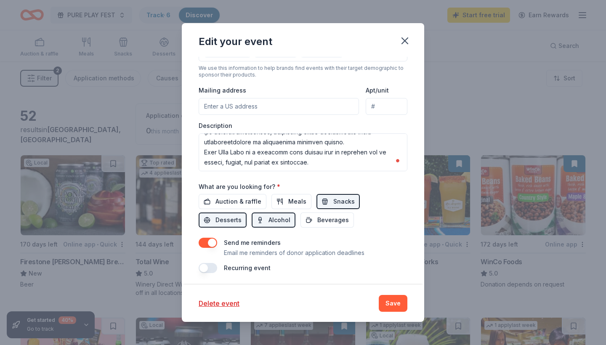
click at [256, 173] on div "Event name * PURE PLAY FEST 14 /100 Event website WWW.PUREPLAYFEST.COM Attendan…" at bounding box center [303, 78] width 209 height 390
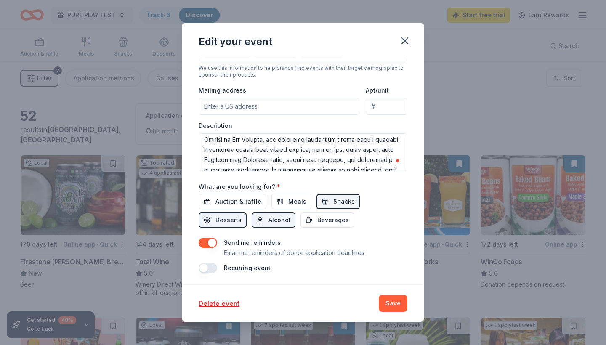
scroll to position [91, 0]
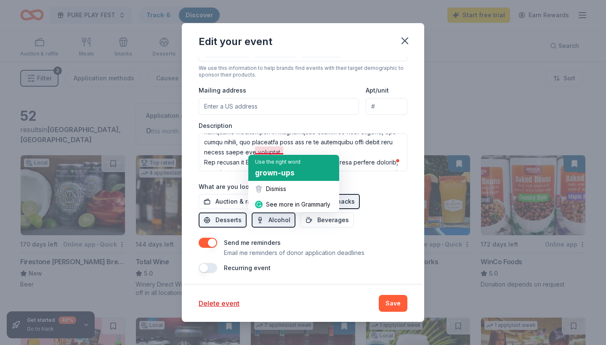
click at [271, 169] on span "grown-ups" at bounding box center [275, 173] width 40 height 8
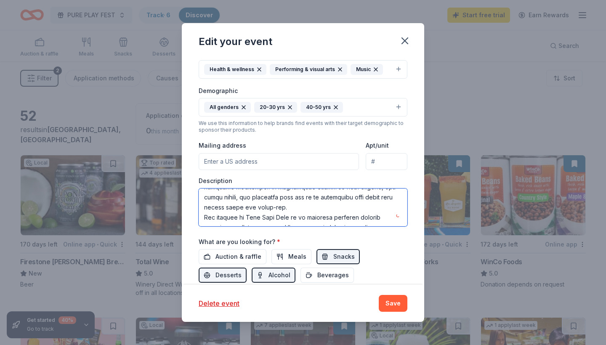
scroll to position [172, 0]
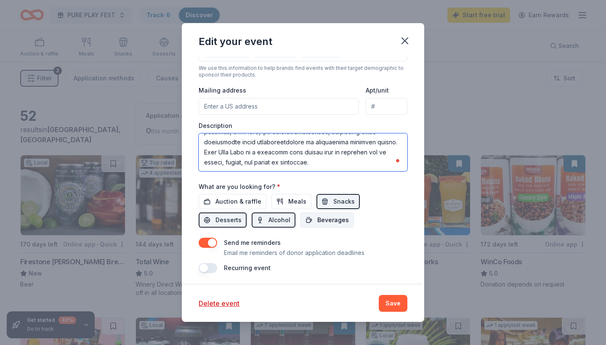
type textarea "Pure Play Fest is a wellness and lifestyle festival created for young adults wh…"
click at [317, 217] on span "Beverages" at bounding box center [333, 220] width 32 height 10
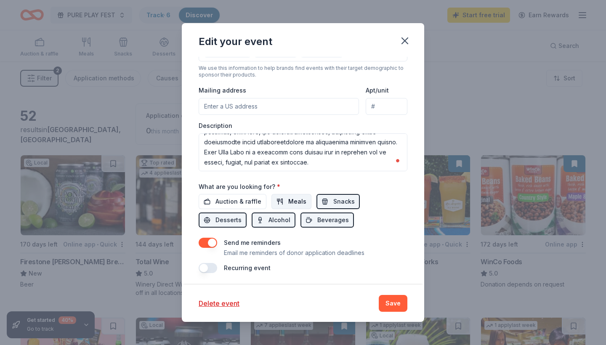
click at [295, 197] on span "Meals" at bounding box center [297, 201] width 18 height 10
click at [210, 263] on button "button" at bounding box center [208, 268] width 19 height 10
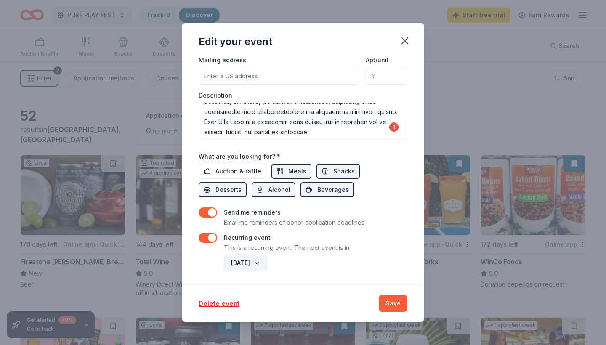
click at [267, 264] on button "April 2027" at bounding box center [245, 263] width 43 height 17
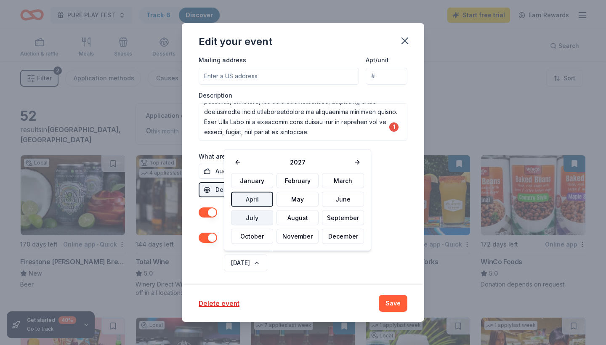
click at [253, 219] on button "July" at bounding box center [252, 217] width 42 height 15
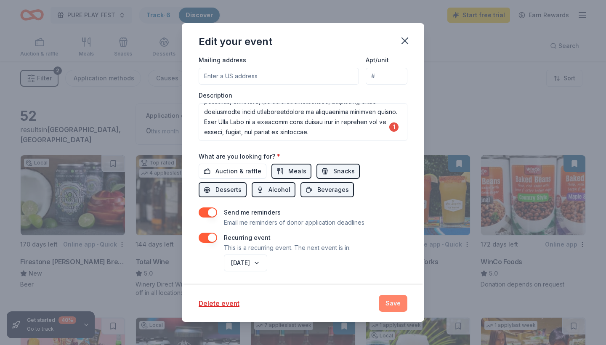
click at [399, 307] on button "Save" at bounding box center [393, 303] width 29 height 17
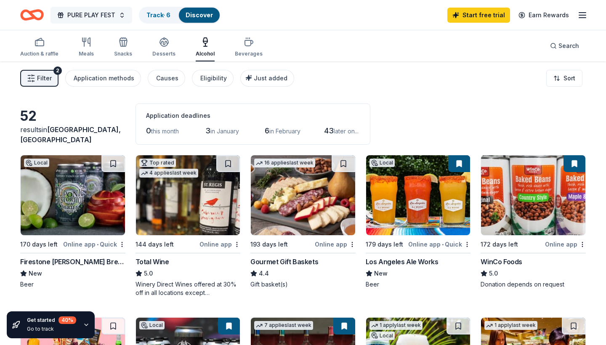
click at [88, 15] on span "PURE PLAY FEST" at bounding box center [91, 15] width 48 height 10
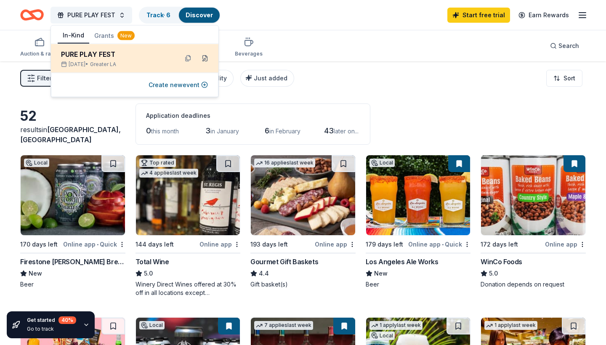
click at [204, 61] on button at bounding box center [204, 58] width 13 height 13
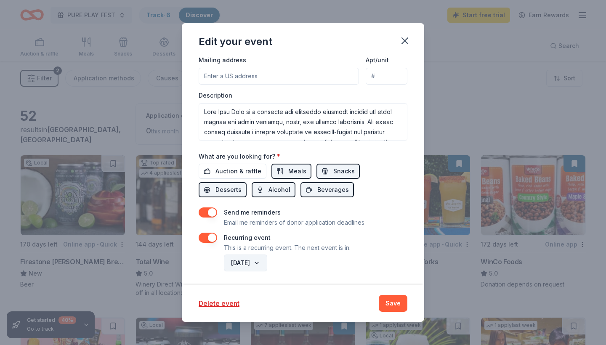
click at [255, 262] on button "July 2027" at bounding box center [245, 263] width 43 height 17
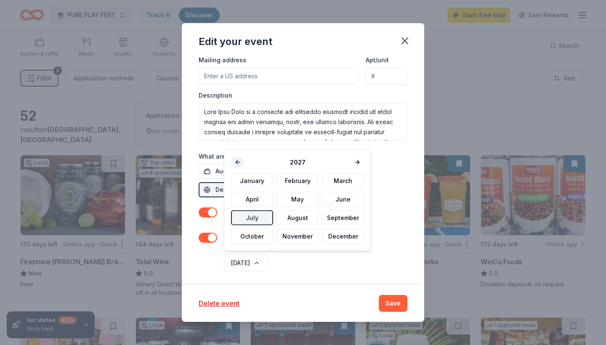
click at [240, 161] on button at bounding box center [237, 162] width 13 height 12
click at [254, 216] on button "July" at bounding box center [252, 217] width 42 height 15
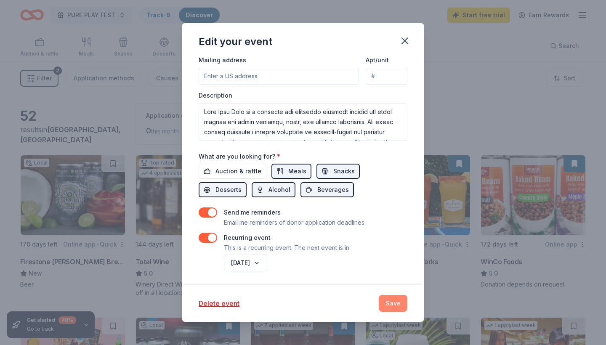
click at [394, 306] on button "Save" at bounding box center [393, 303] width 29 height 17
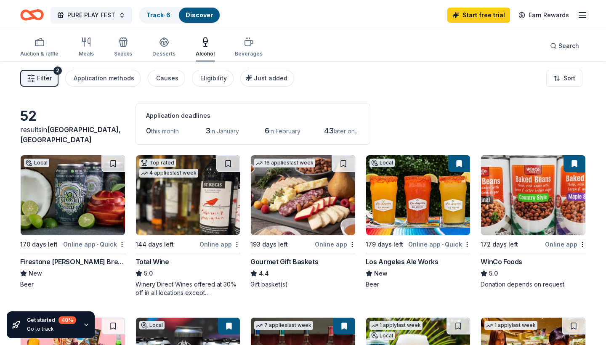
click at [183, 187] on img at bounding box center [188, 195] width 104 height 80
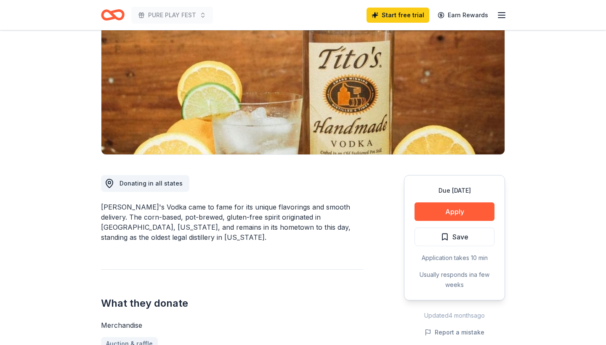
scroll to position [103, 0]
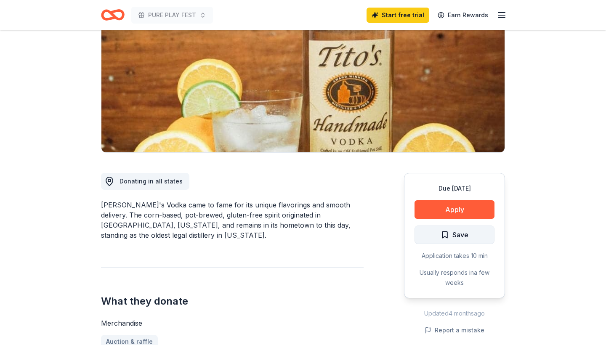
click at [433, 233] on button "Save" at bounding box center [454, 234] width 80 height 19
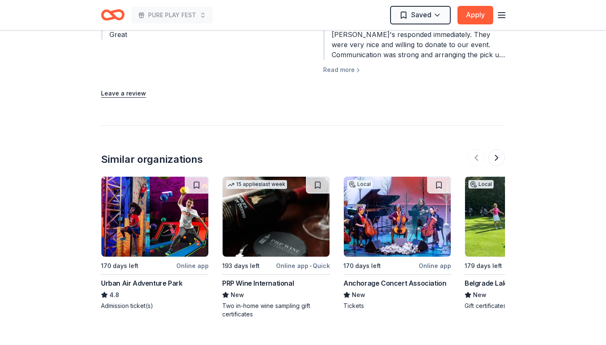
scroll to position [1030, 0]
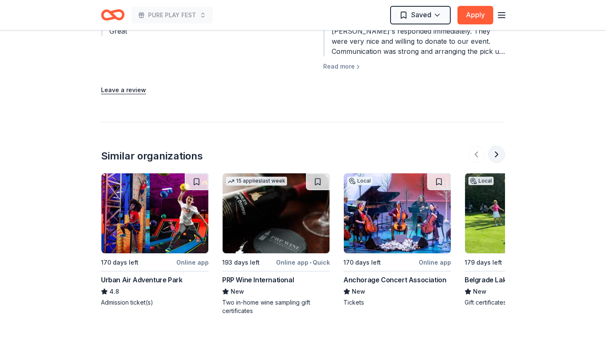
click at [497, 146] on button at bounding box center [496, 154] width 17 height 17
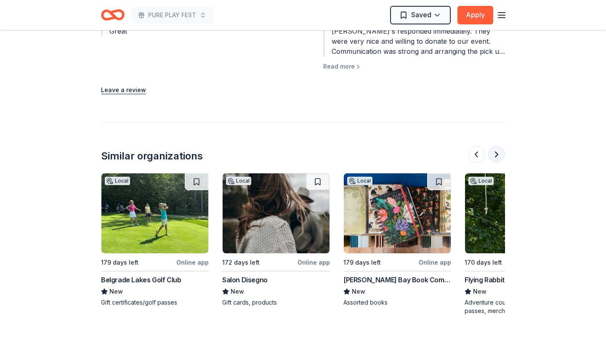
click at [498, 148] on button at bounding box center [496, 154] width 17 height 17
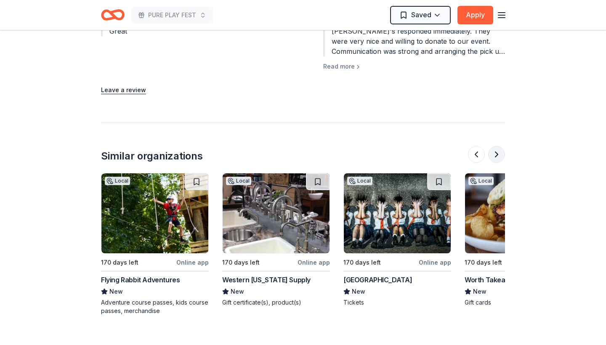
click at [498, 149] on button at bounding box center [496, 154] width 17 height 17
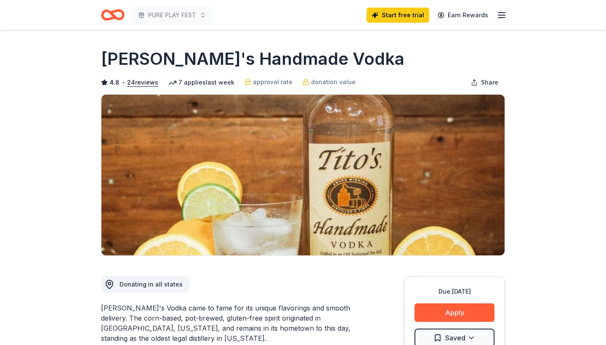
scroll to position [0, 0]
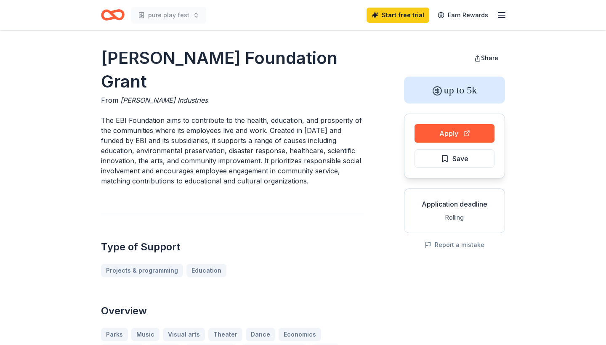
scroll to position [102, 0]
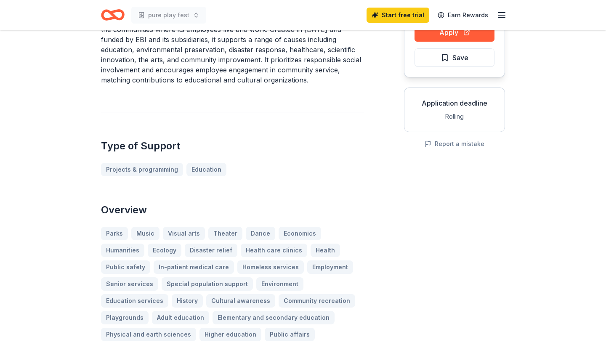
click at [299, 124] on div "Type of Support Projects & programming Education" at bounding box center [232, 144] width 262 height 64
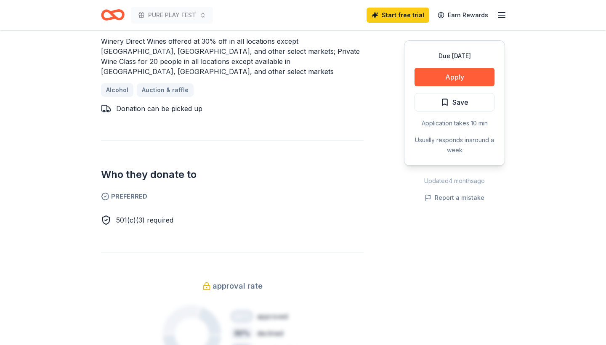
scroll to position [398, 0]
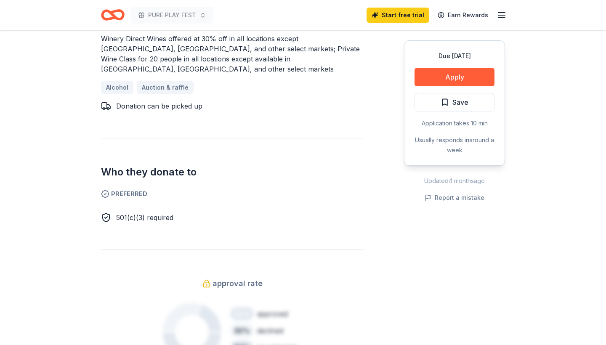
click at [255, 249] on div "approval rate 20 % approved 30 % declined 50 % no response Start free Pro trial…" at bounding box center [232, 330] width 262 height 163
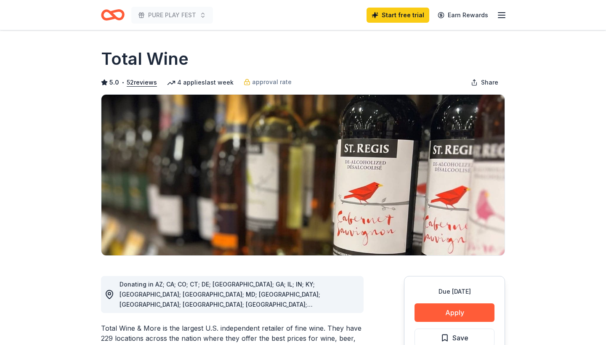
scroll to position [0, 0]
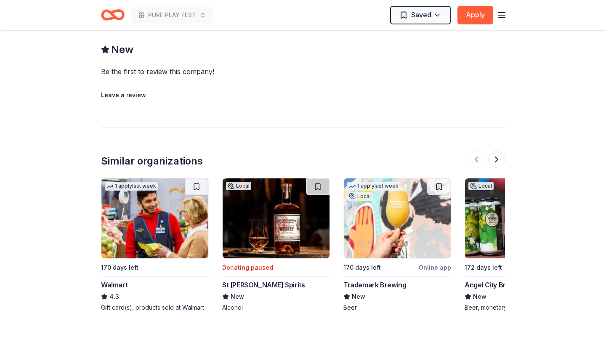
scroll to position [679, 0]
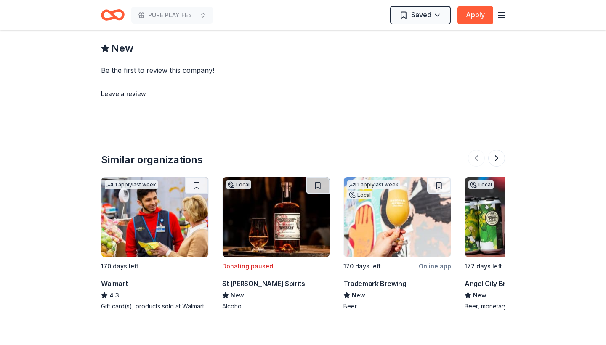
click at [186, 224] on img at bounding box center [154, 217] width 107 height 80
click at [496, 154] on button at bounding box center [496, 158] width 17 height 17
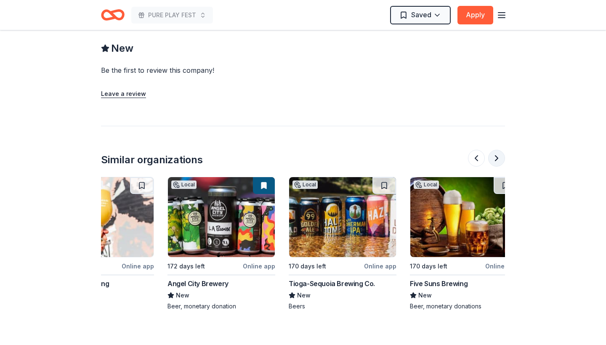
scroll to position [0, 363]
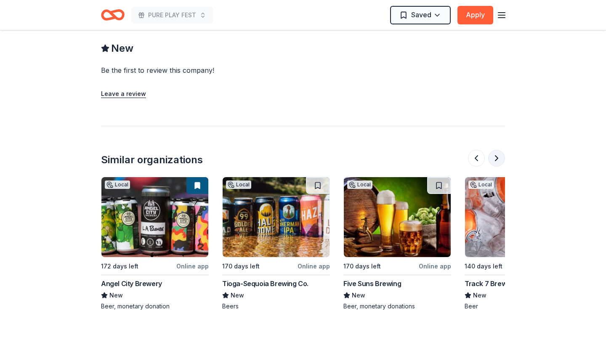
click at [495, 158] on button at bounding box center [496, 158] width 17 height 17
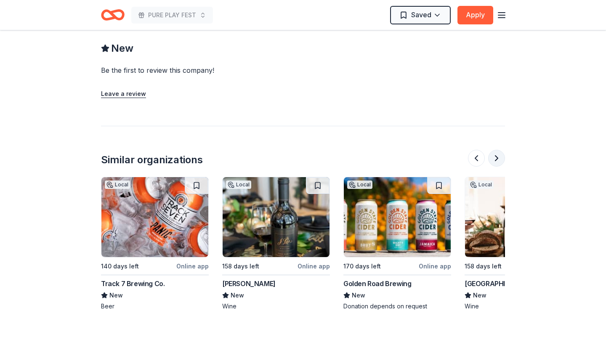
click at [496, 159] on button at bounding box center [496, 158] width 17 height 17
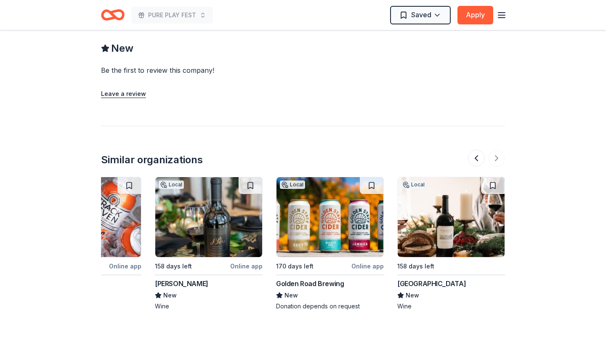
click at [496, 158] on div at bounding box center [486, 158] width 37 height 17
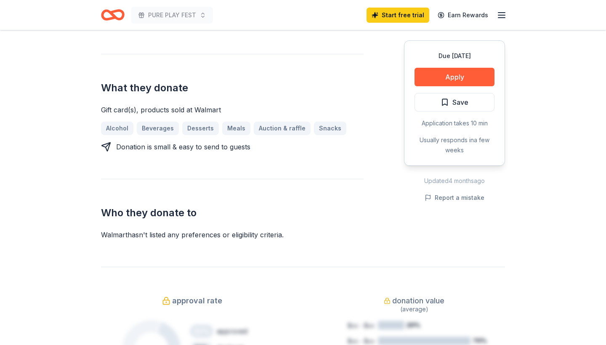
scroll to position [319, 0]
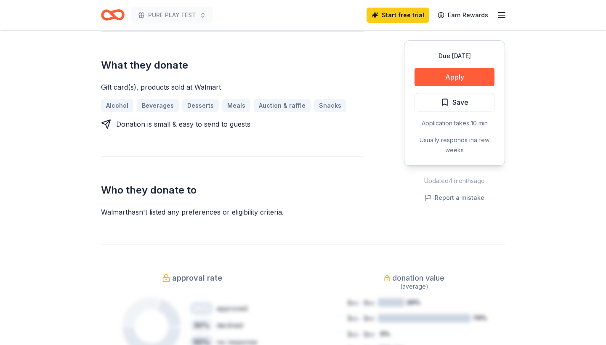
drag, startPoint x: 240, startPoint y: 248, endPoint x: 241, endPoint y: 240, distance: 8.0
click at [241, 240] on div "Walmart 4.3 • 12 reviews 1 apply last week approval rate donation value Share D…" at bounding box center [302, 339] width 431 height 1256
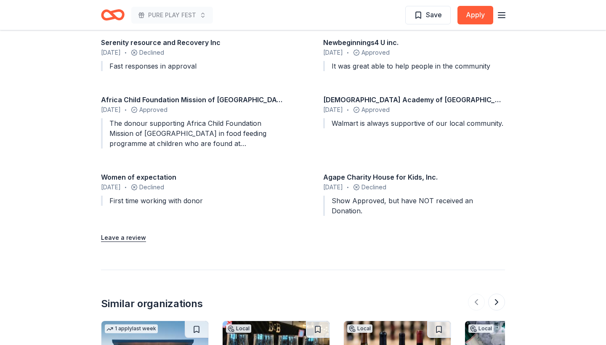
scroll to position [772, 0]
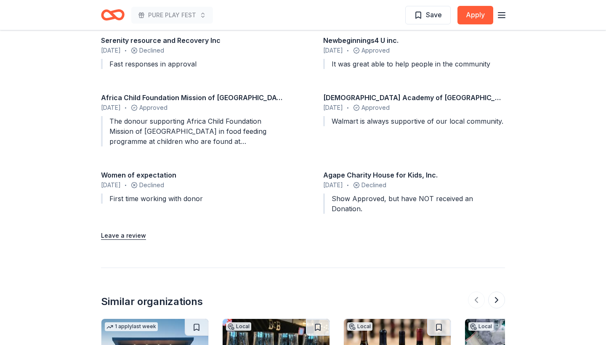
click at [265, 169] on div "Serenity resource and Recovery Inc [DATE] • Declined Fast responses in approval…" at bounding box center [303, 126] width 404 height 182
click at [256, 183] on div "[DATE] • Declined" at bounding box center [192, 185] width 182 height 10
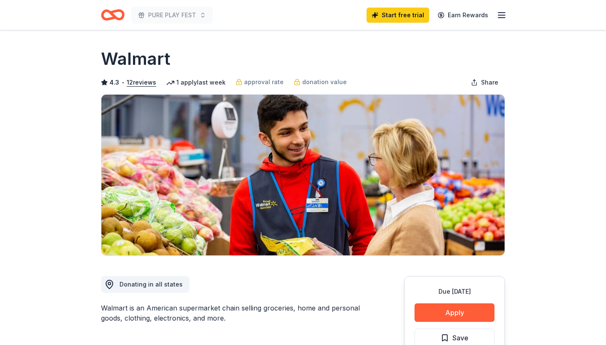
scroll to position [0, 0]
click at [350, 57] on div "Walmart" at bounding box center [303, 59] width 404 height 24
